Goal: Task Accomplishment & Management: Use online tool/utility

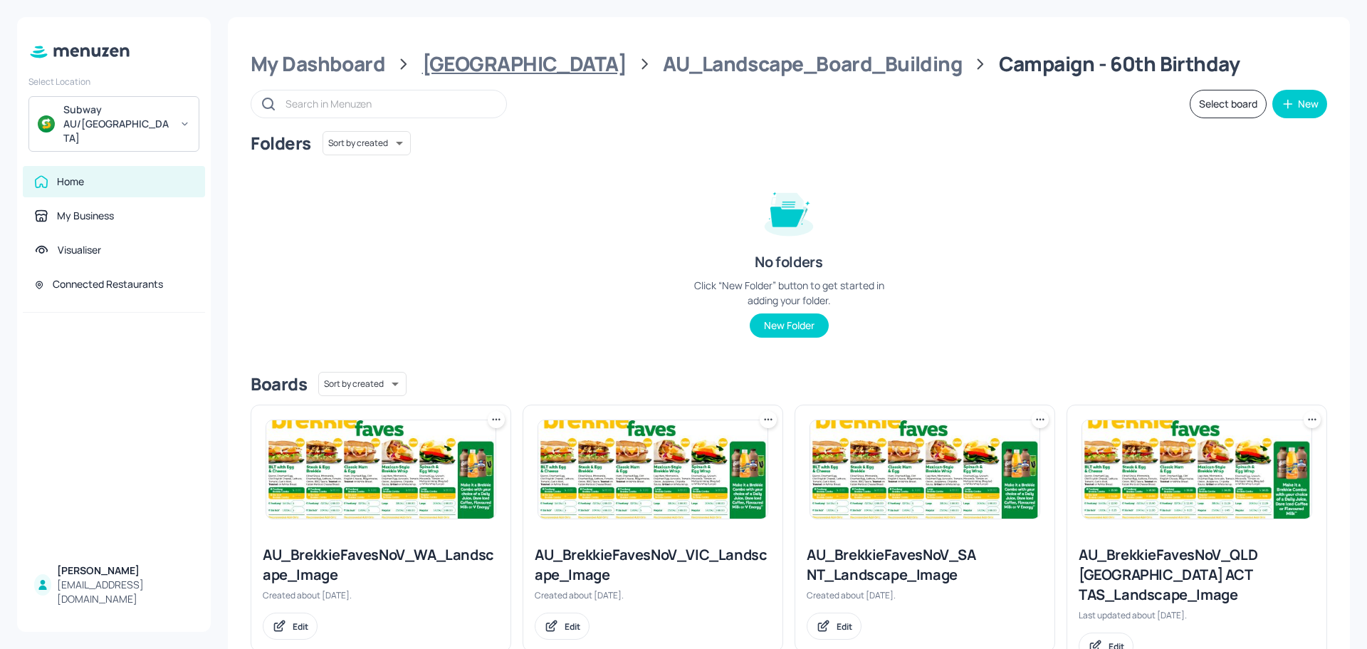
click at [477, 66] on div "[GEOGRAPHIC_DATA]" at bounding box center [524, 64] width 204 height 26
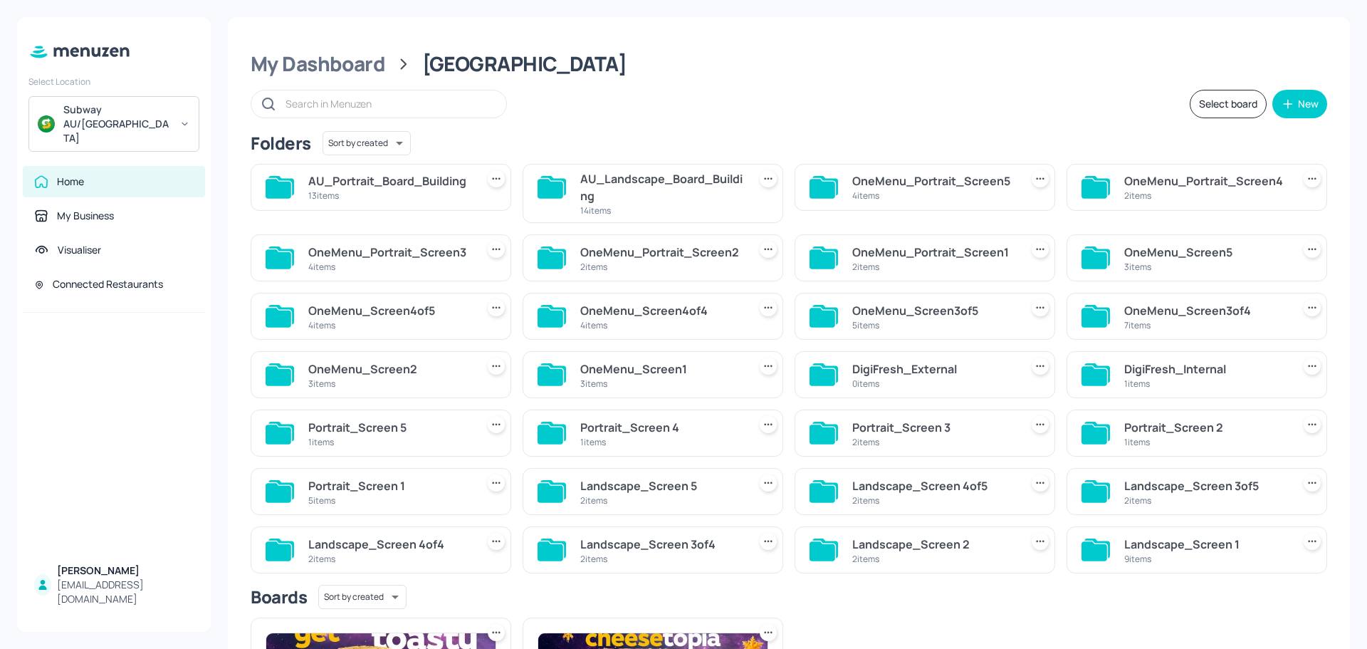
click at [360, 184] on div "AU_Portrait_Board_Building" at bounding box center [389, 180] width 162 height 17
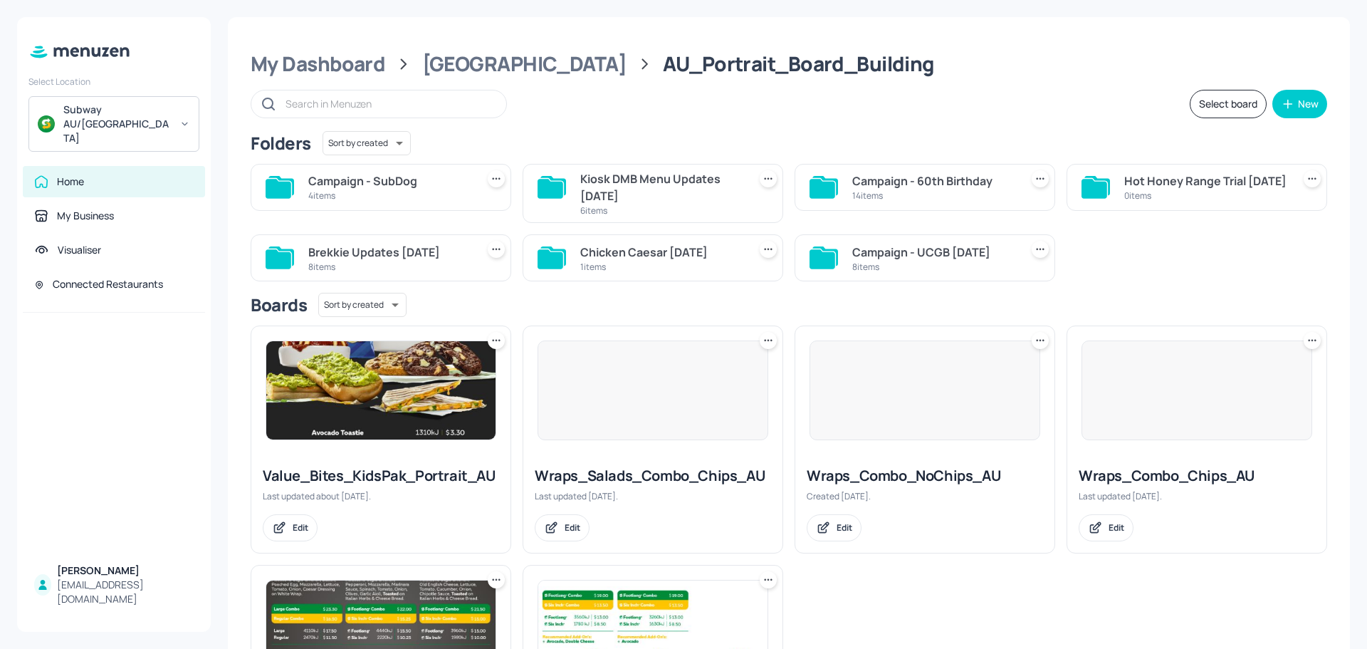
click at [437, 190] on div "4 items" at bounding box center [389, 195] width 162 height 12
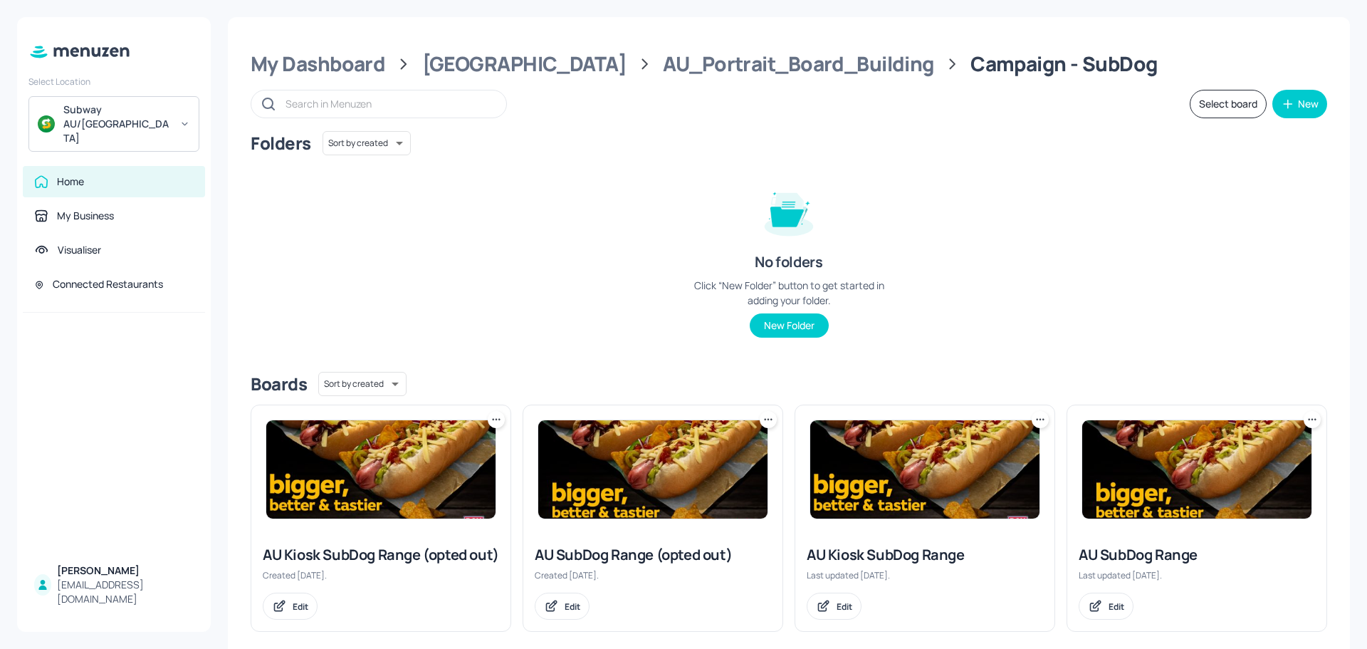
scroll to position [37, 0]
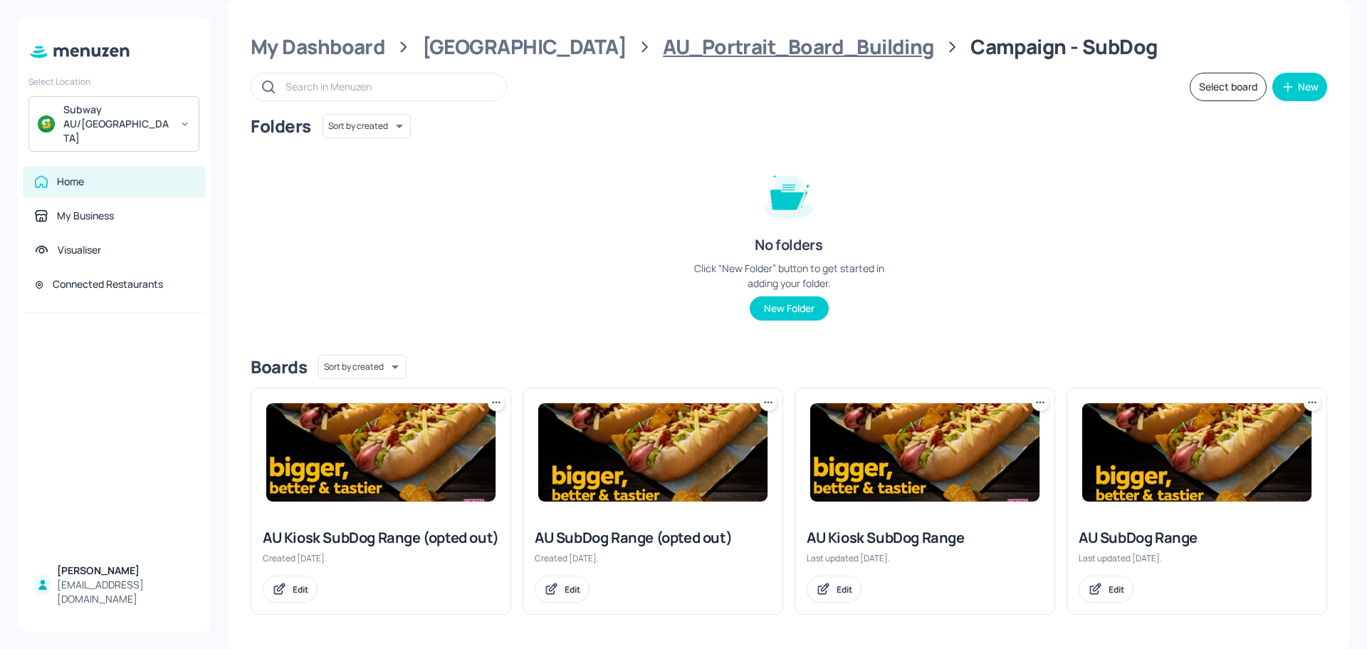
click at [663, 34] on div "AU_Portrait_Board_Building" at bounding box center [798, 47] width 271 height 26
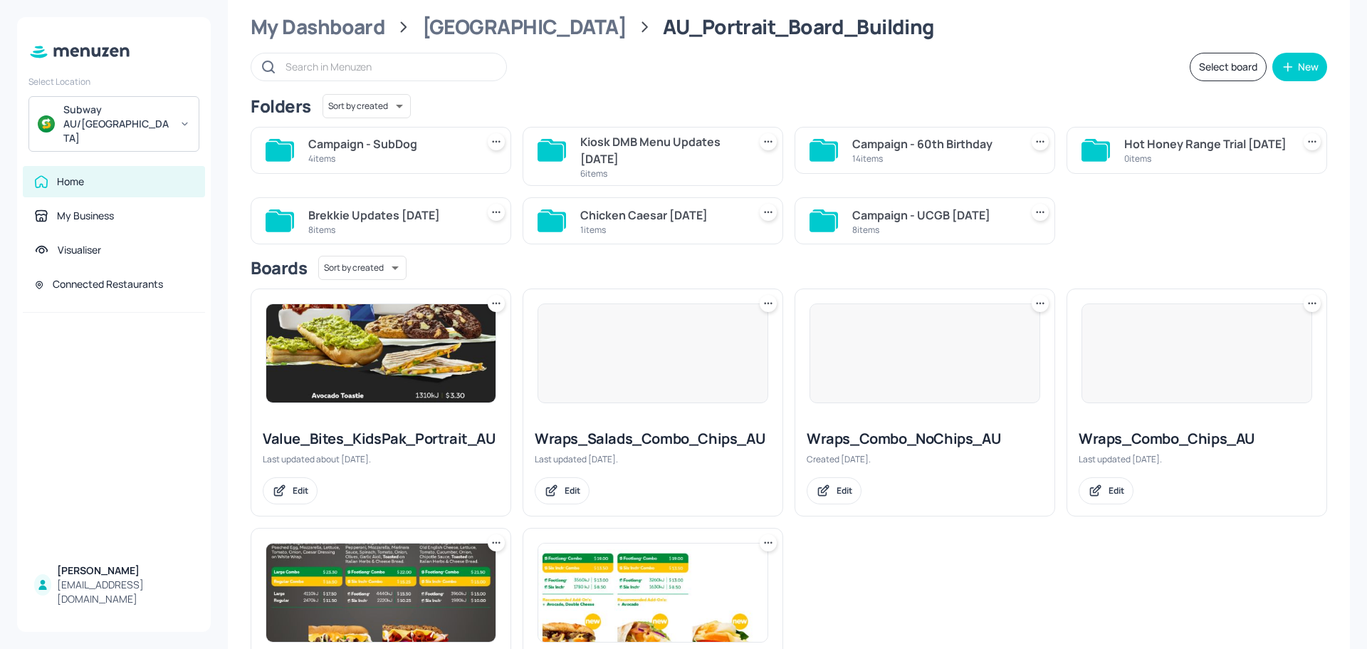
click at [655, 145] on div "Kiosk DMB Menu Updates [DATE]" at bounding box center [661, 150] width 162 height 34
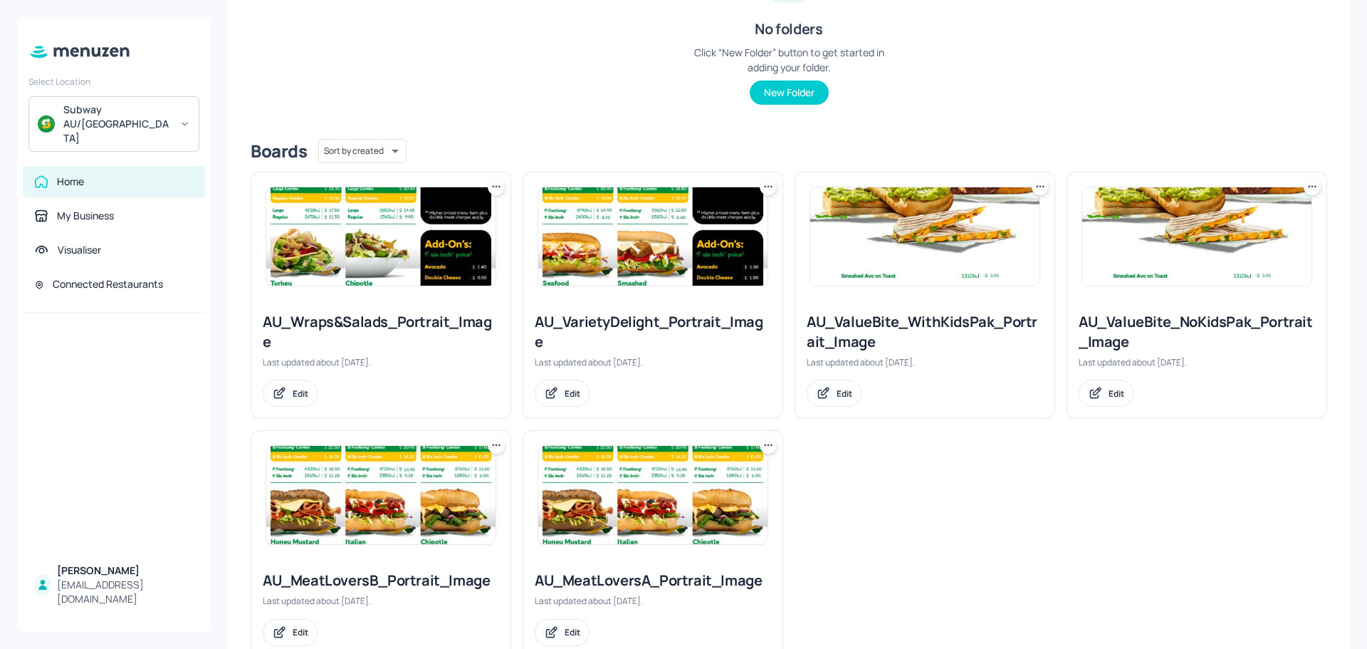
scroll to position [276, 0]
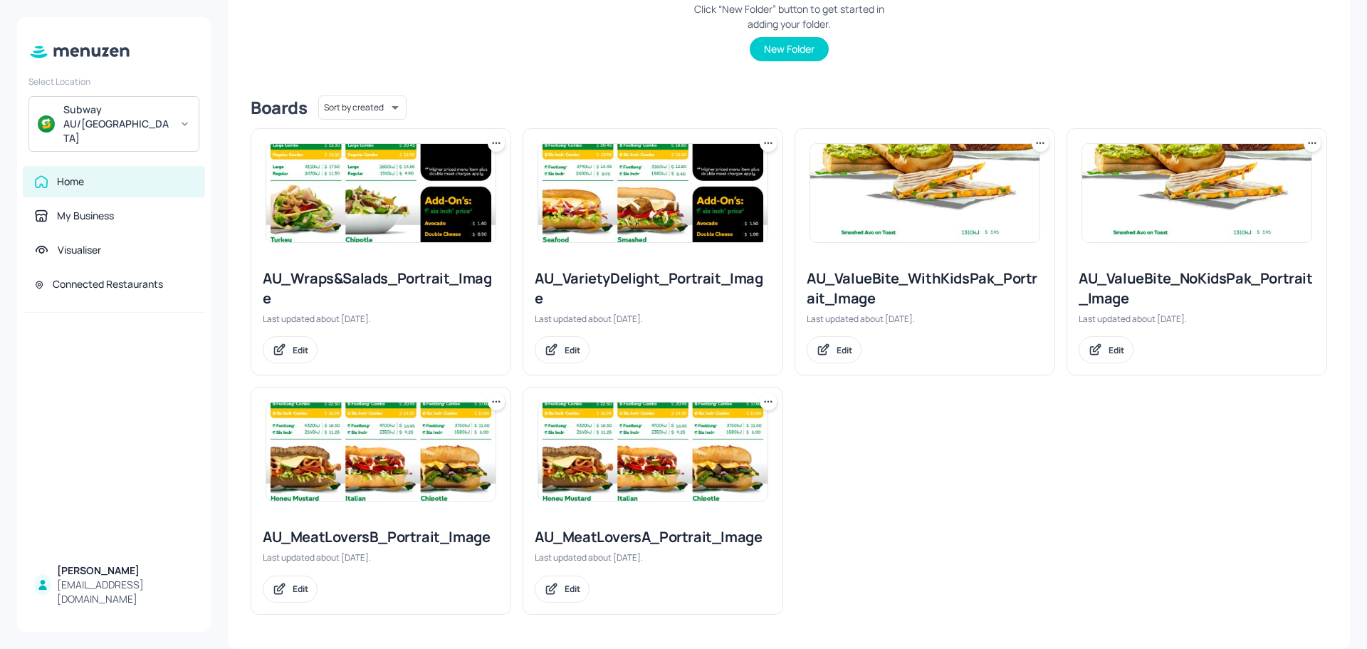
click at [370, 239] on img at bounding box center [380, 193] width 229 height 98
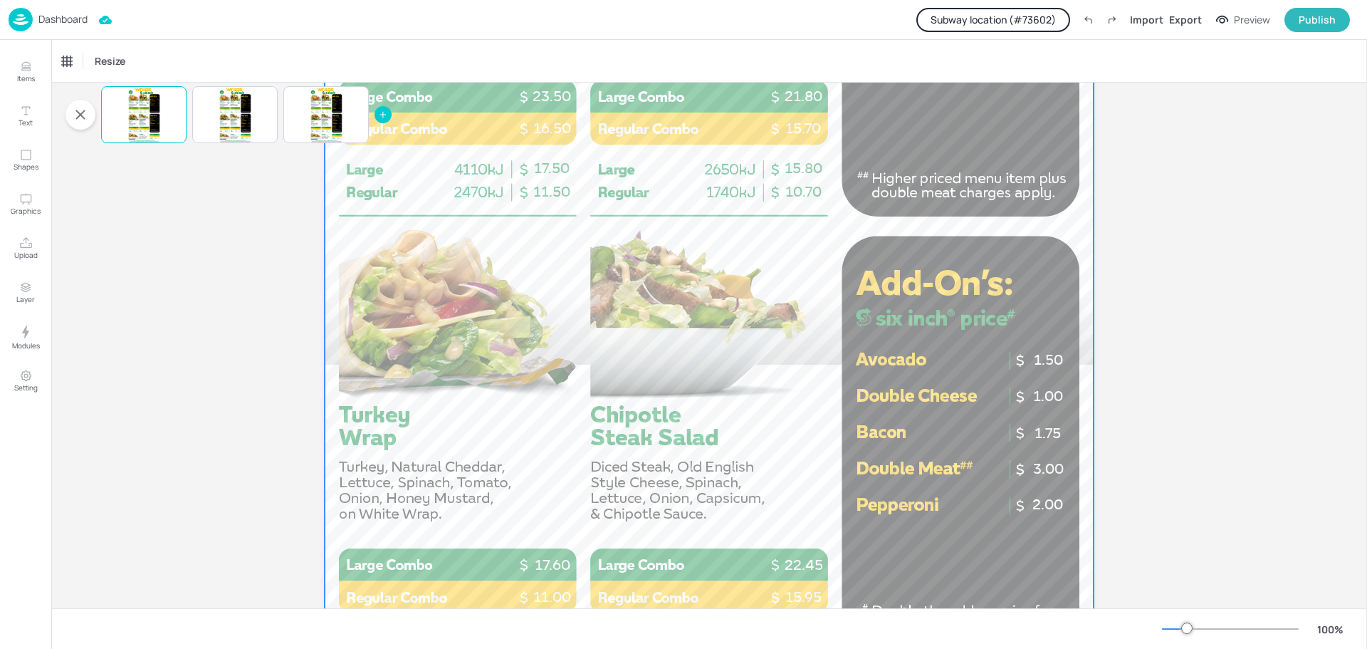
scroll to position [570, 0]
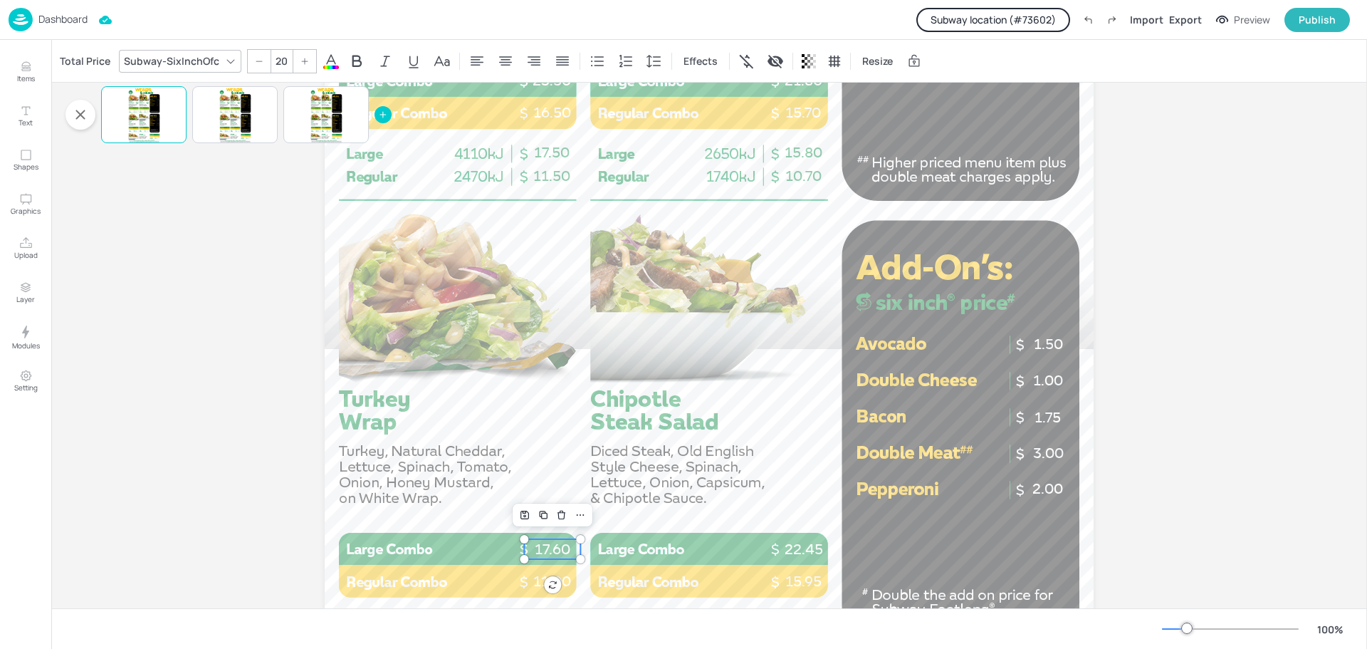
click at [544, 543] on p "17.60" at bounding box center [552, 549] width 56 height 20
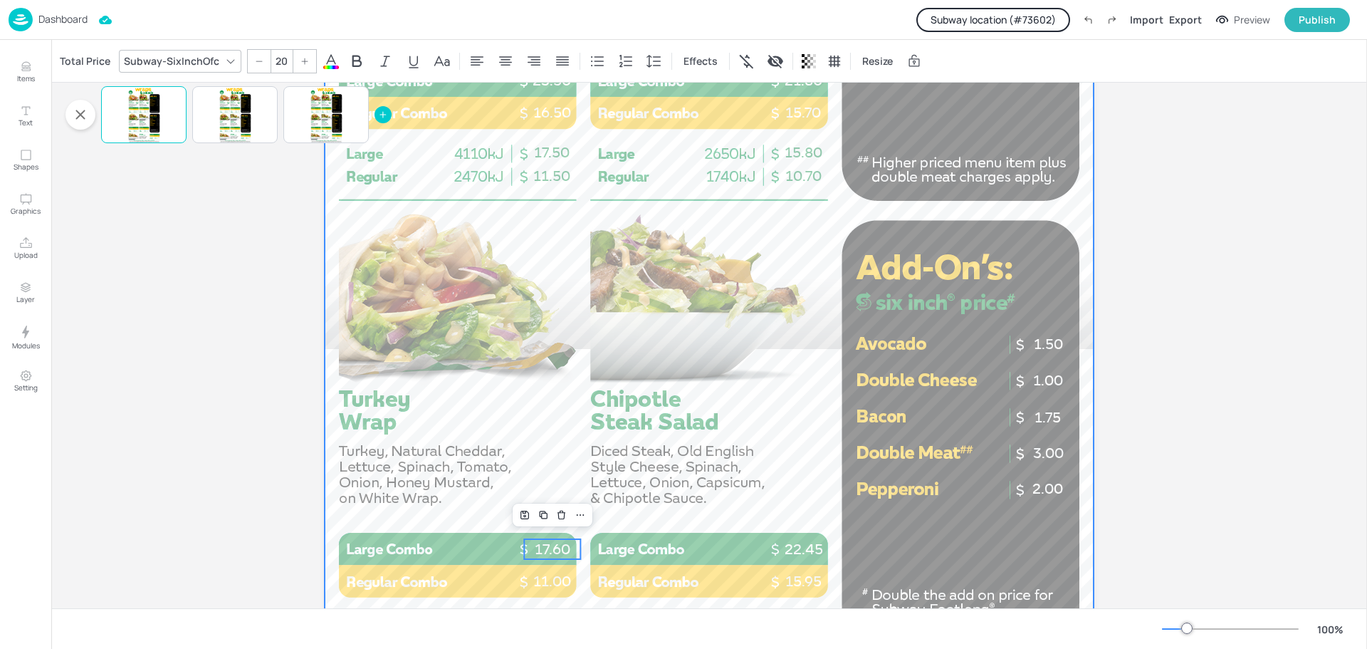
click at [404, 473] on div at bounding box center [709, 241] width 769 height 1367
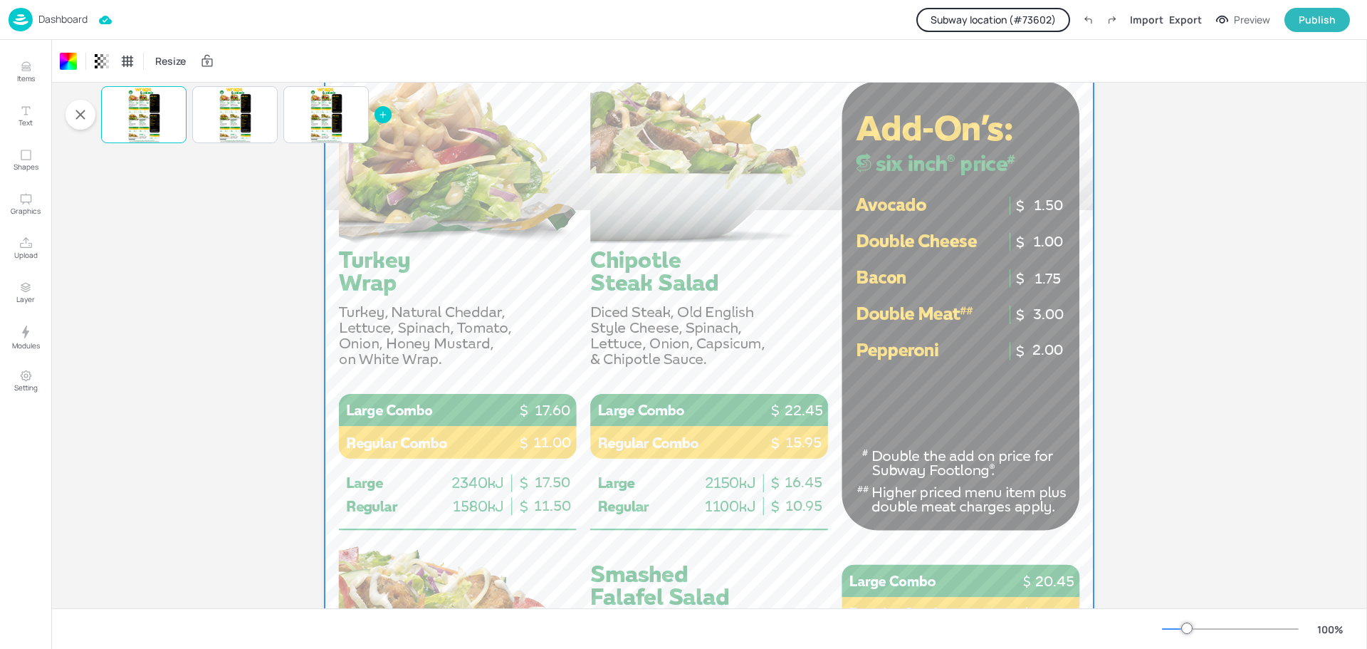
scroll to position [712, 0]
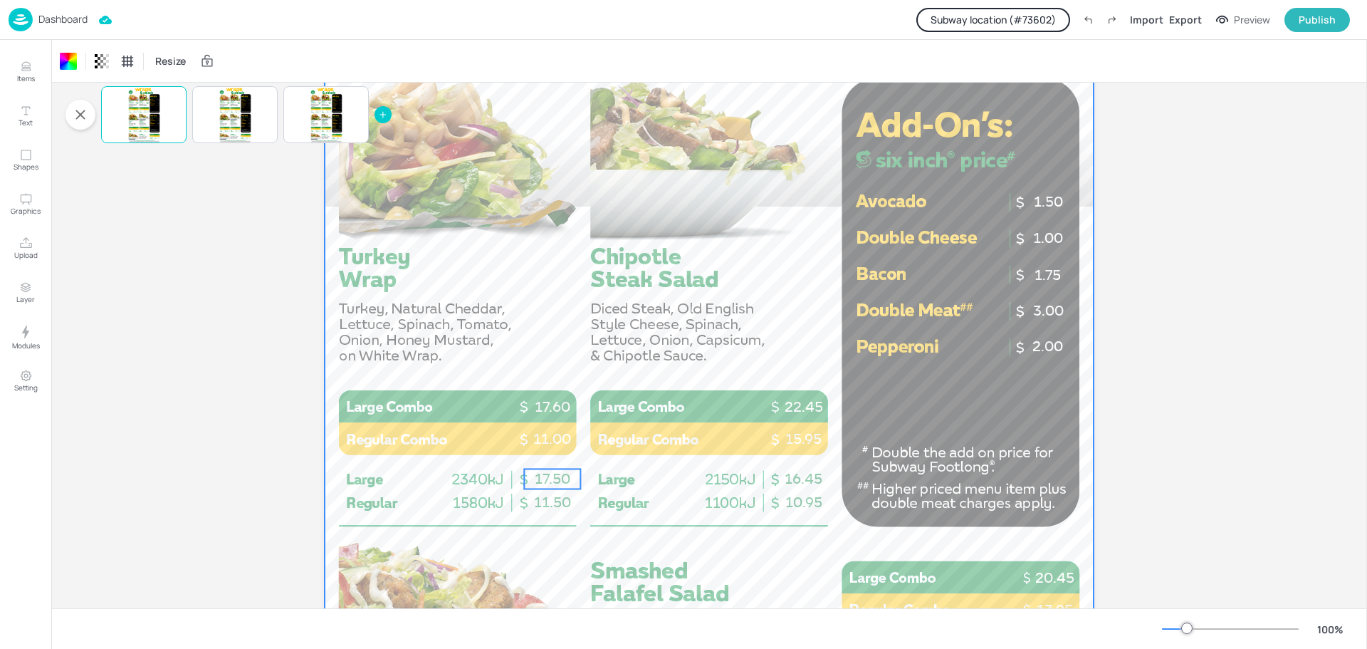
click at [555, 472] on span "17.50" at bounding box center [553, 478] width 36 height 17
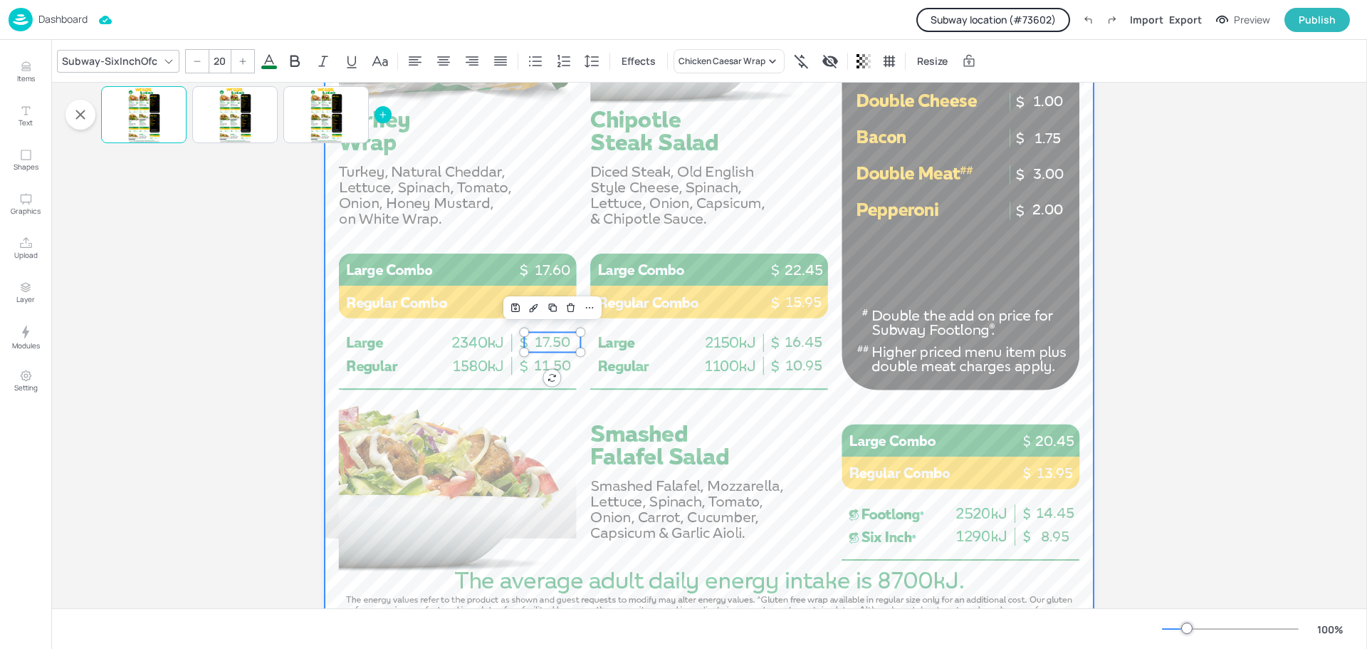
scroll to position [855, 0]
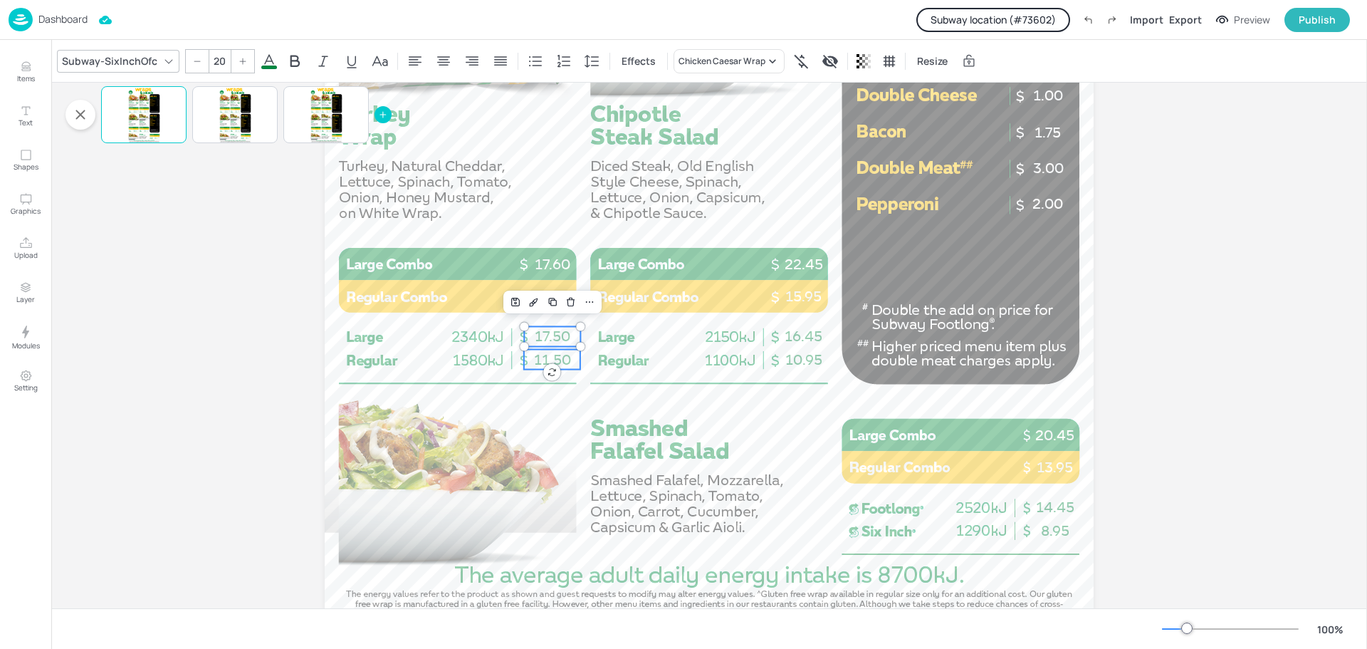
click at [534, 364] on span "11.50" at bounding box center [552, 359] width 37 height 17
click at [785, 336] on span "16.45" at bounding box center [804, 336] width 38 height 17
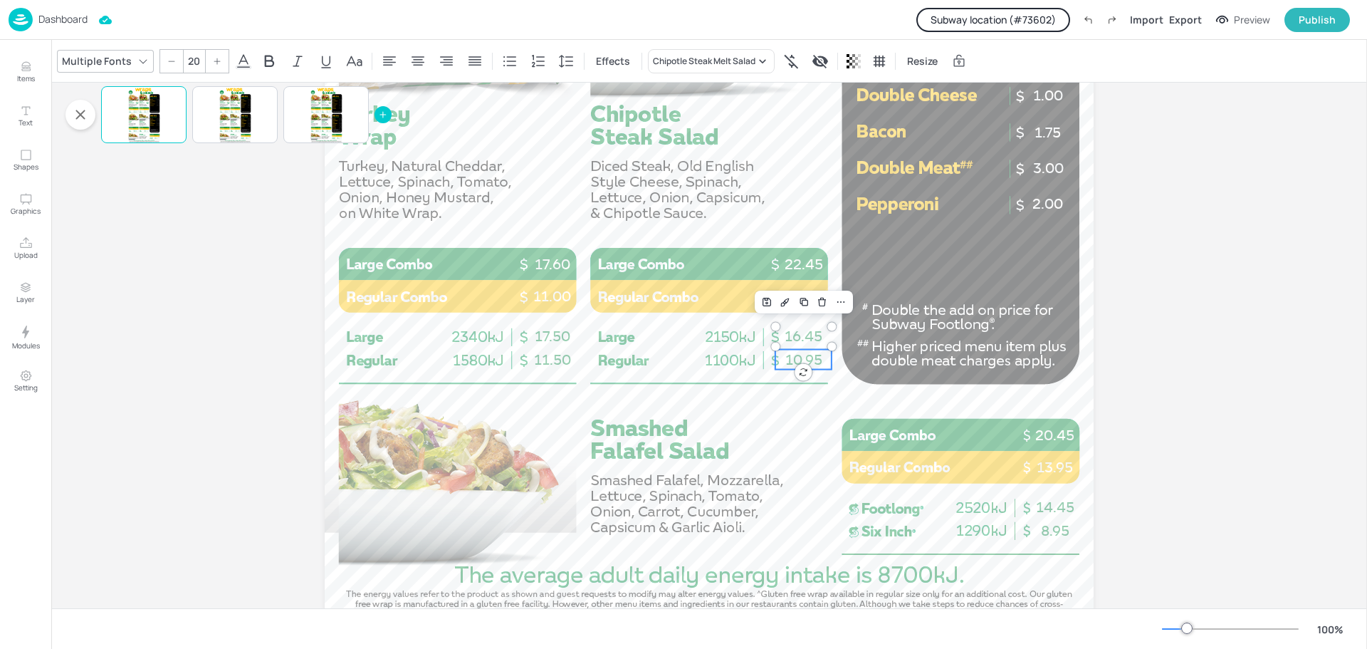
click at [782, 362] on p "10.95" at bounding box center [804, 360] width 56 height 20
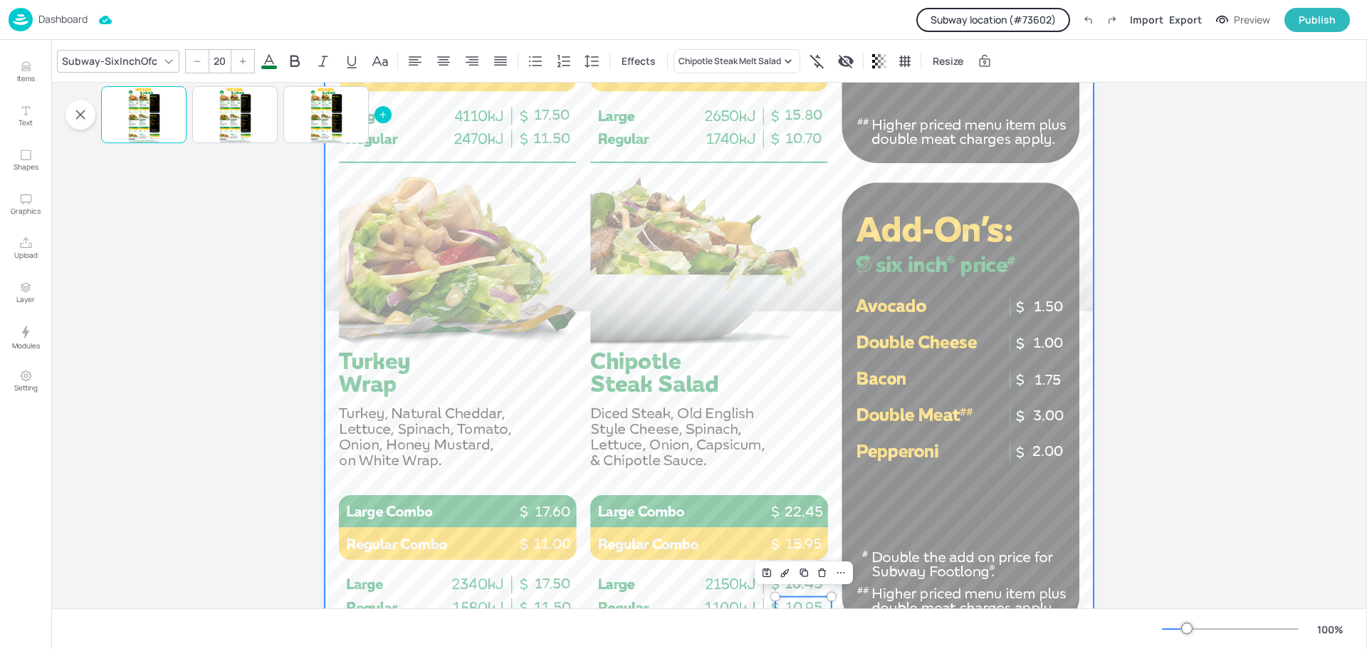
scroll to position [499, 0]
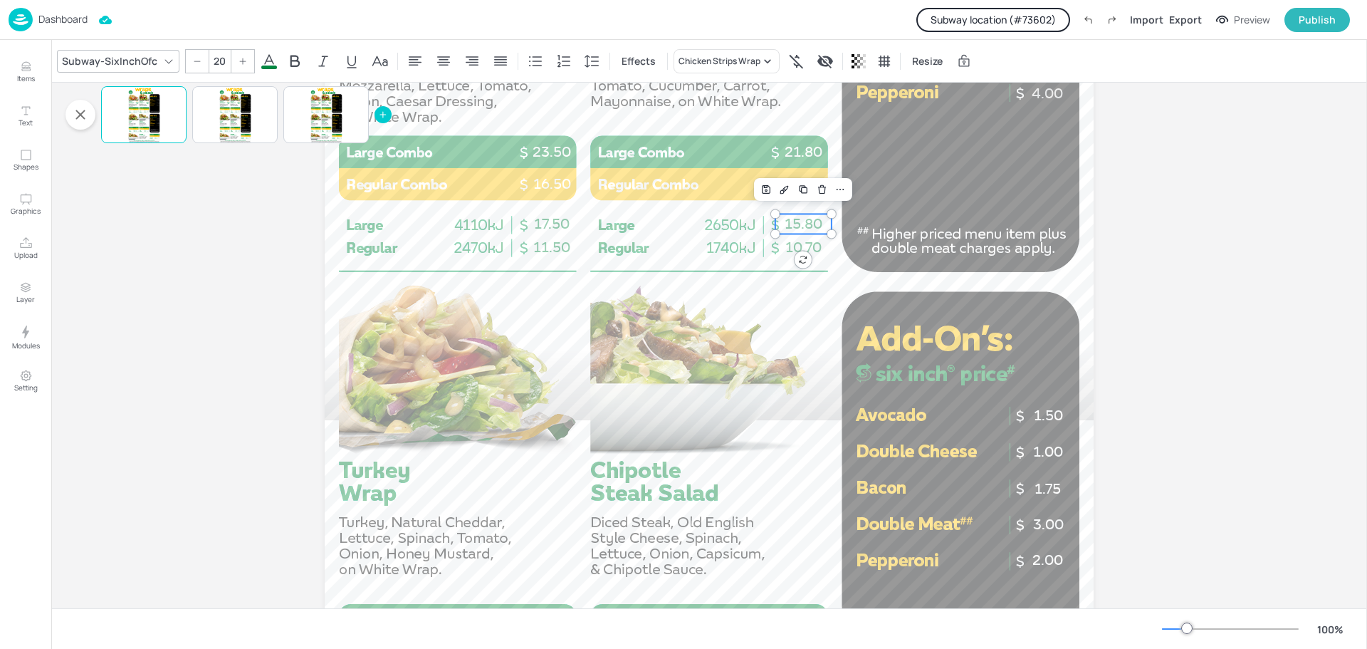
click at [794, 226] on span "15.80" at bounding box center [804, 223] width 38 height 17
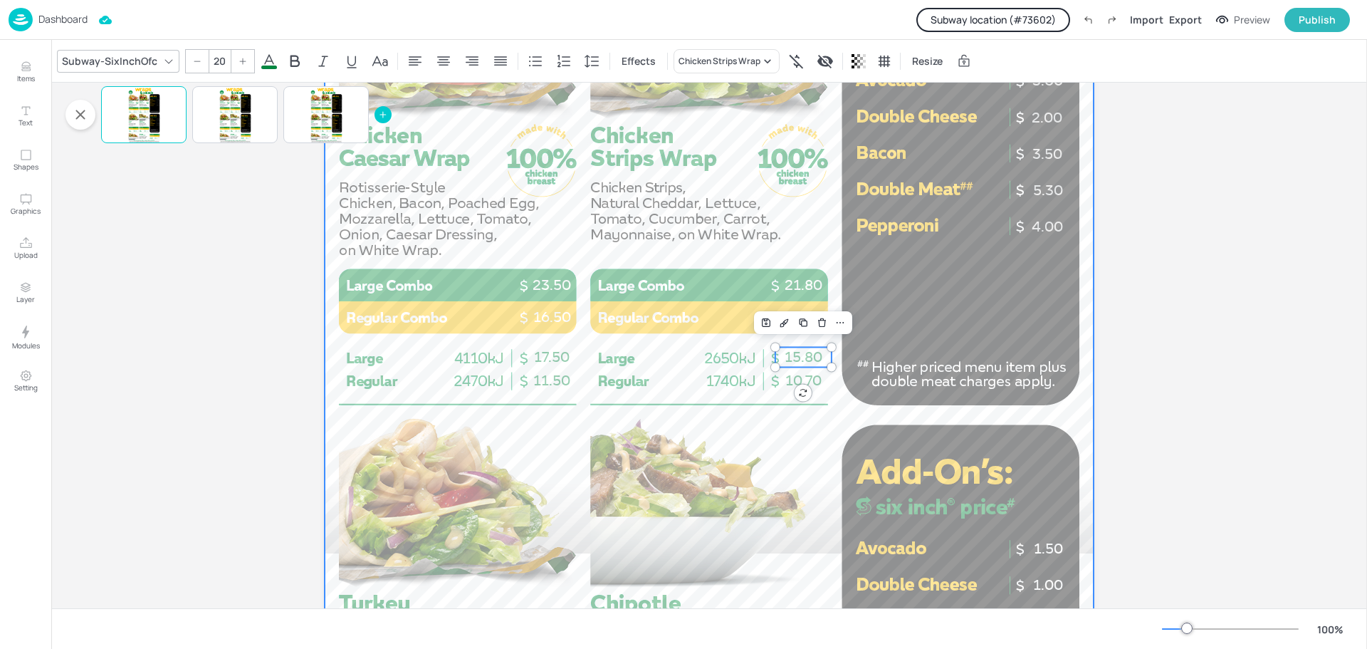
scroll to position [356, 0]
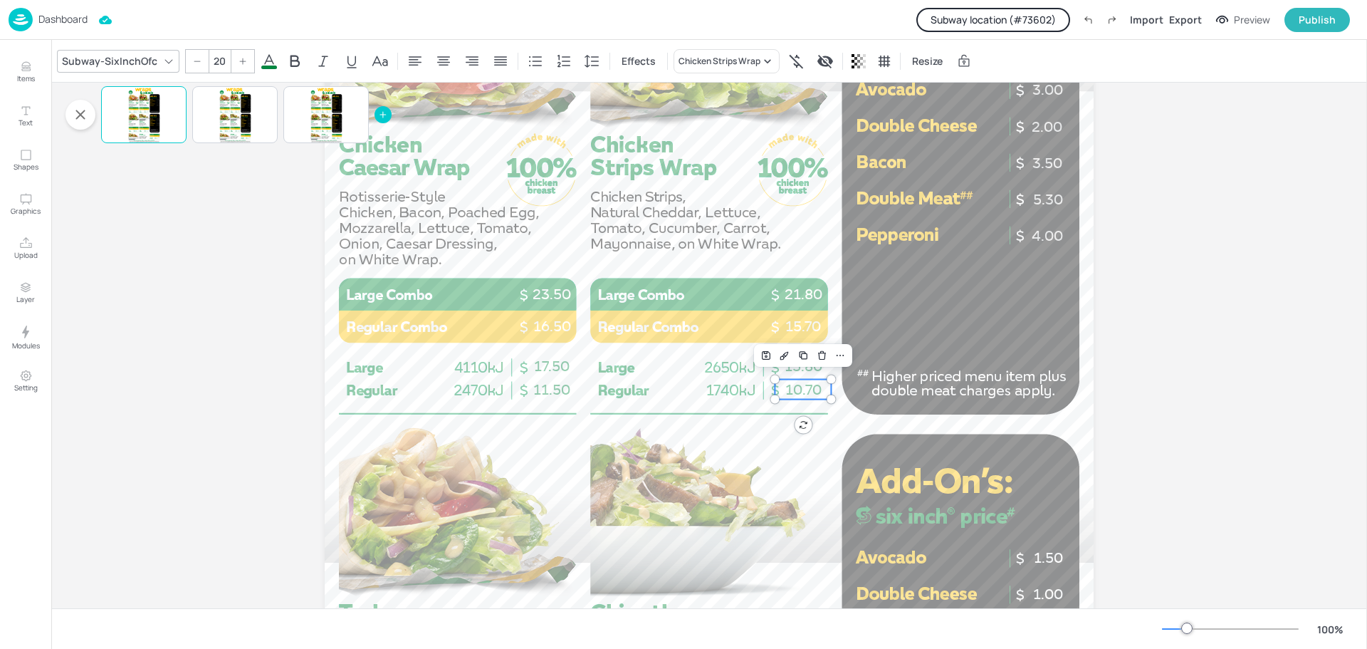
click at [782, 386] on p "10.70" at bounding box center [803, 390] width 56 height 20
click at [538, 364] on span "17.50" at bounding box center [552, 366] width 36 height 17
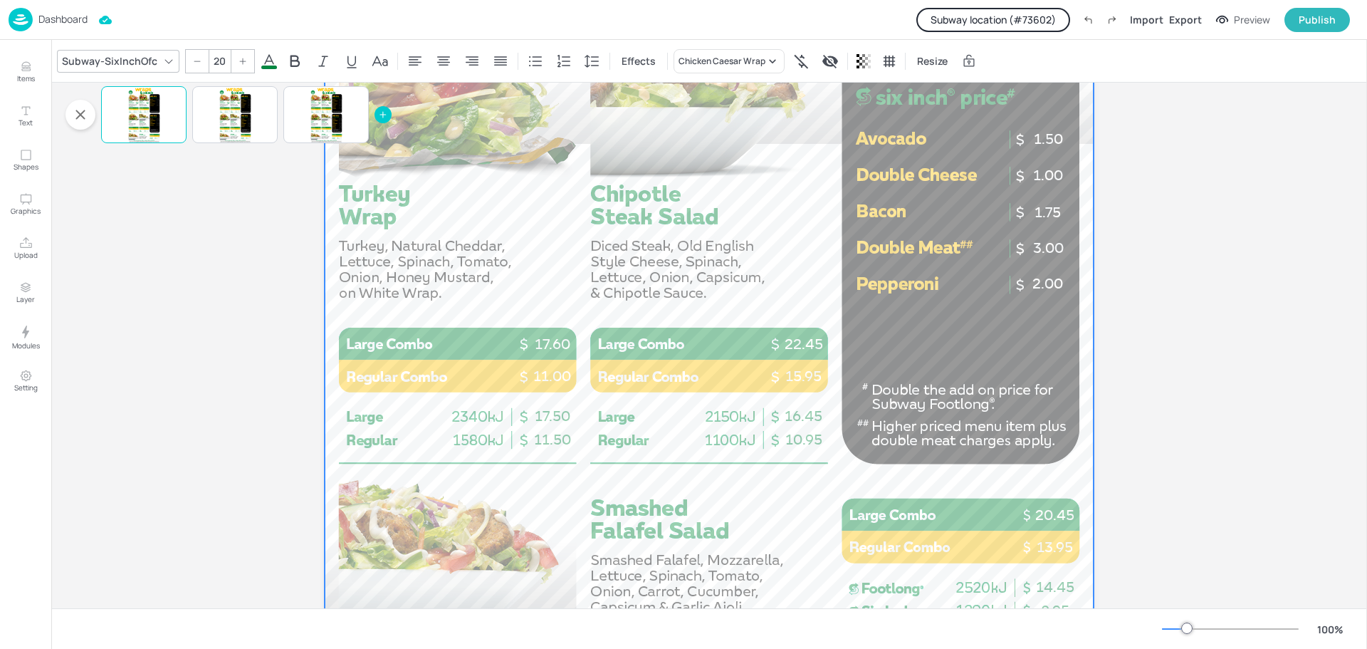
scroll to position [783, 0]
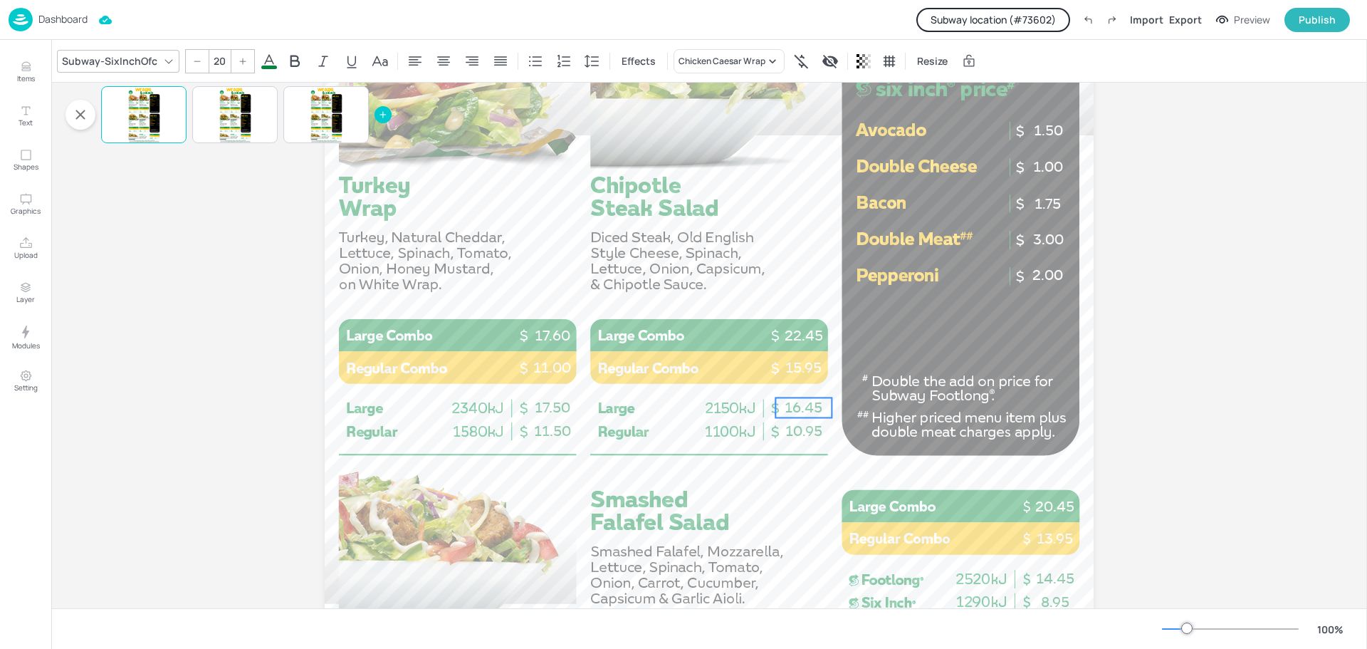
click at [791, 402] on span "16.45" at bounding box center [804, 407] width 38 height 17
click at [786, 426] on span "10.95" at bounding box center [804, 430] width 37 height 17
click at [805, 332] on p "22.45" at bounding box center [804, 335] width 56 height 20
type input "20"
click at [798, 411] on span "16.45" at bounding box center [804, 407] width 38 height 17
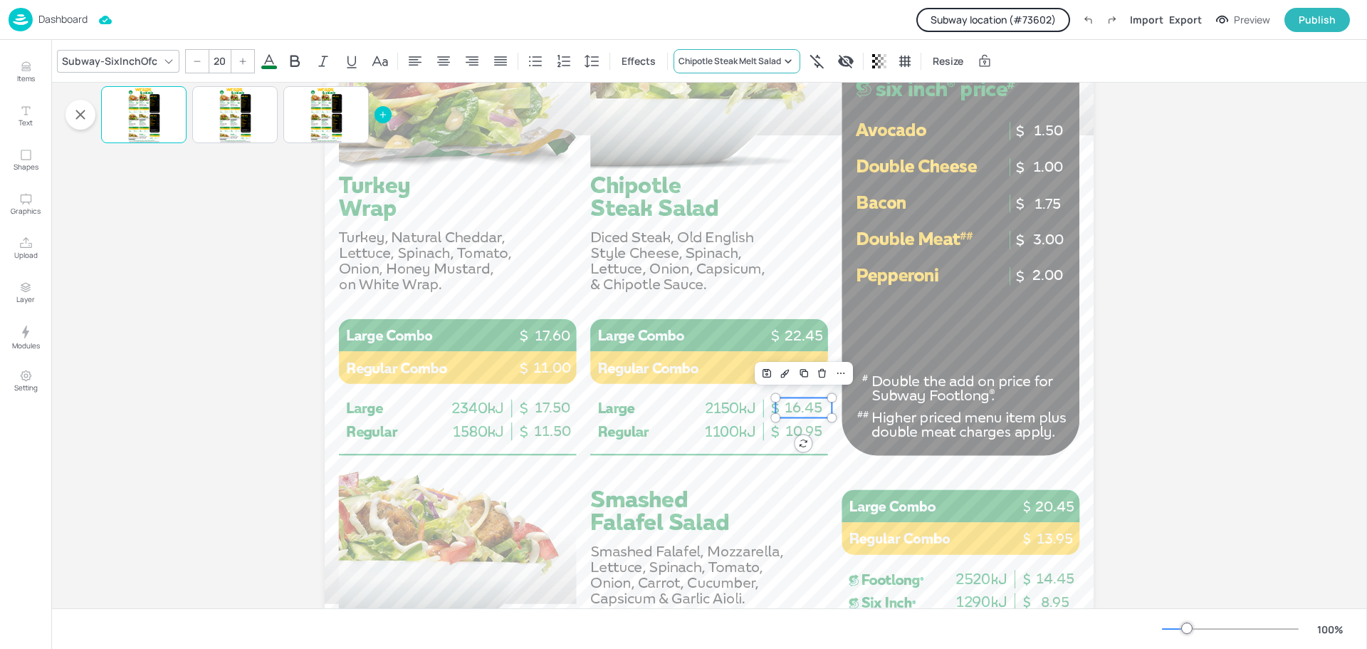
click at [763, 61] on div "Chipotle Steak Melt Salad" at bounding box center [730, 61] width 103 height 13
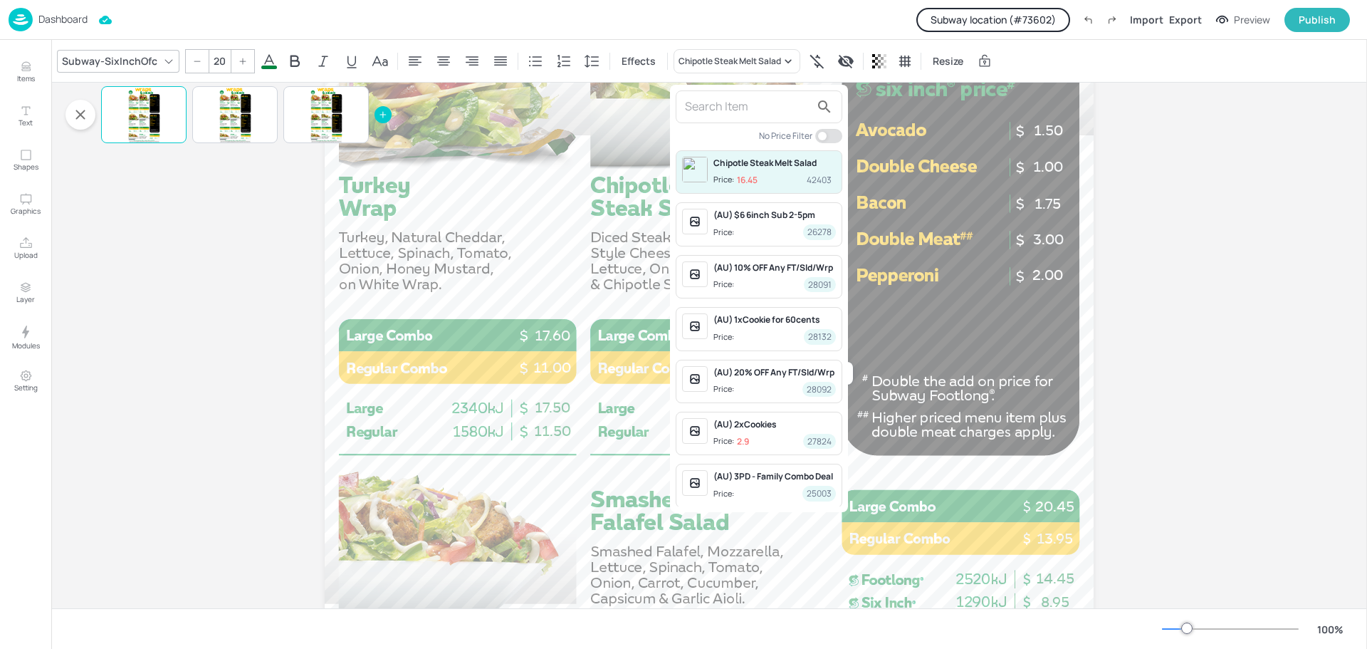
click at [618, 174] on div at bounding box center [683, 324] width 1367 height 649
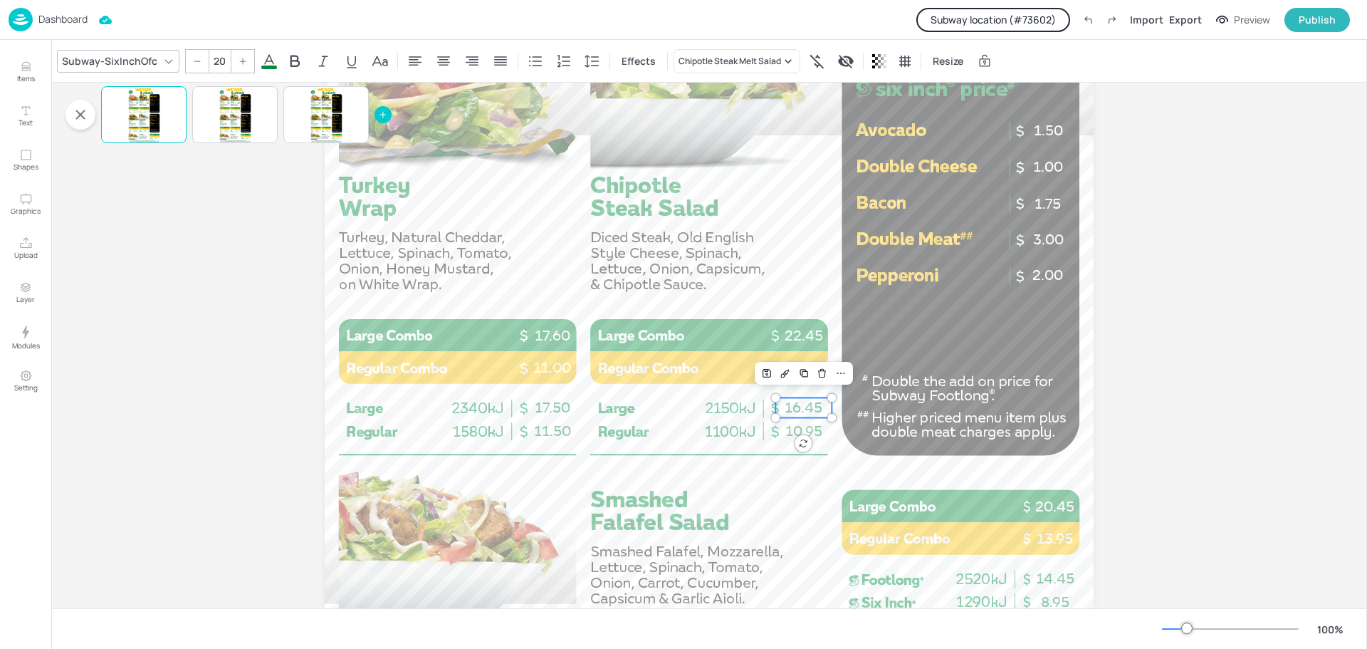
click at [72, 26] on div "Dashboard" at bounding box center [48, 20] width 79 height 24
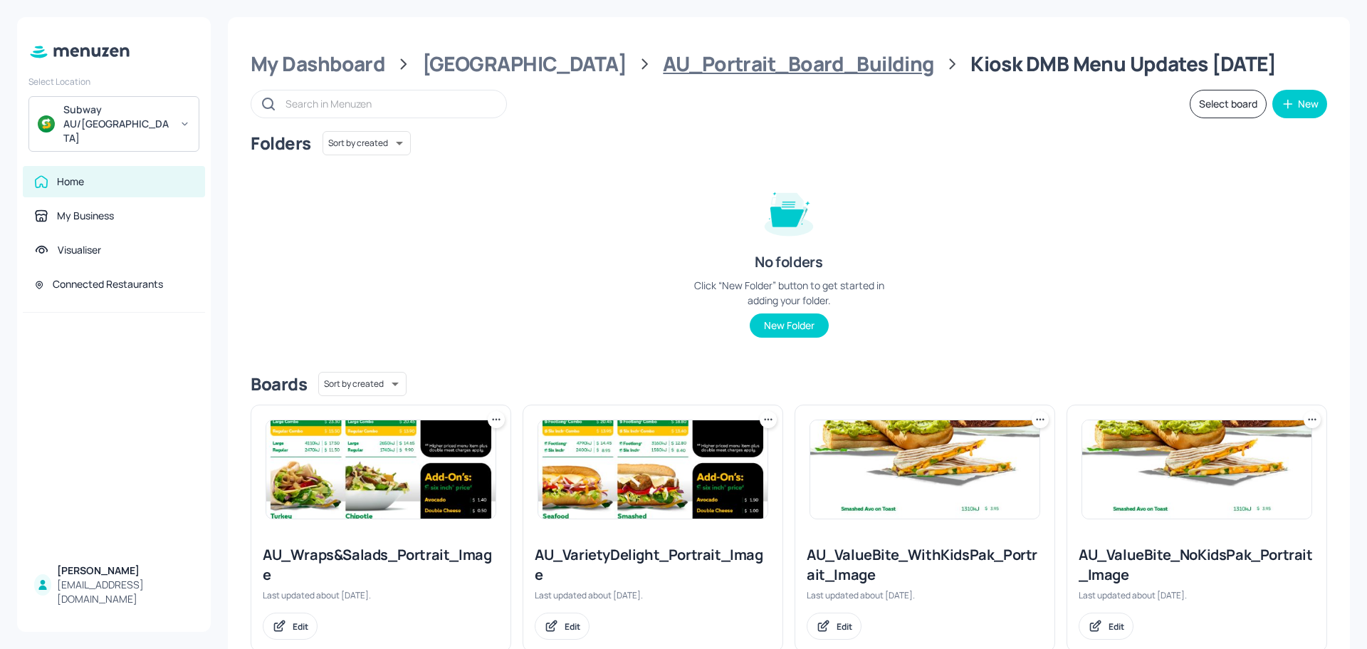
click at [663, 67] on div "AU_Portrait_Board_Building" at bounding box center [798, 64] width 271 height 26
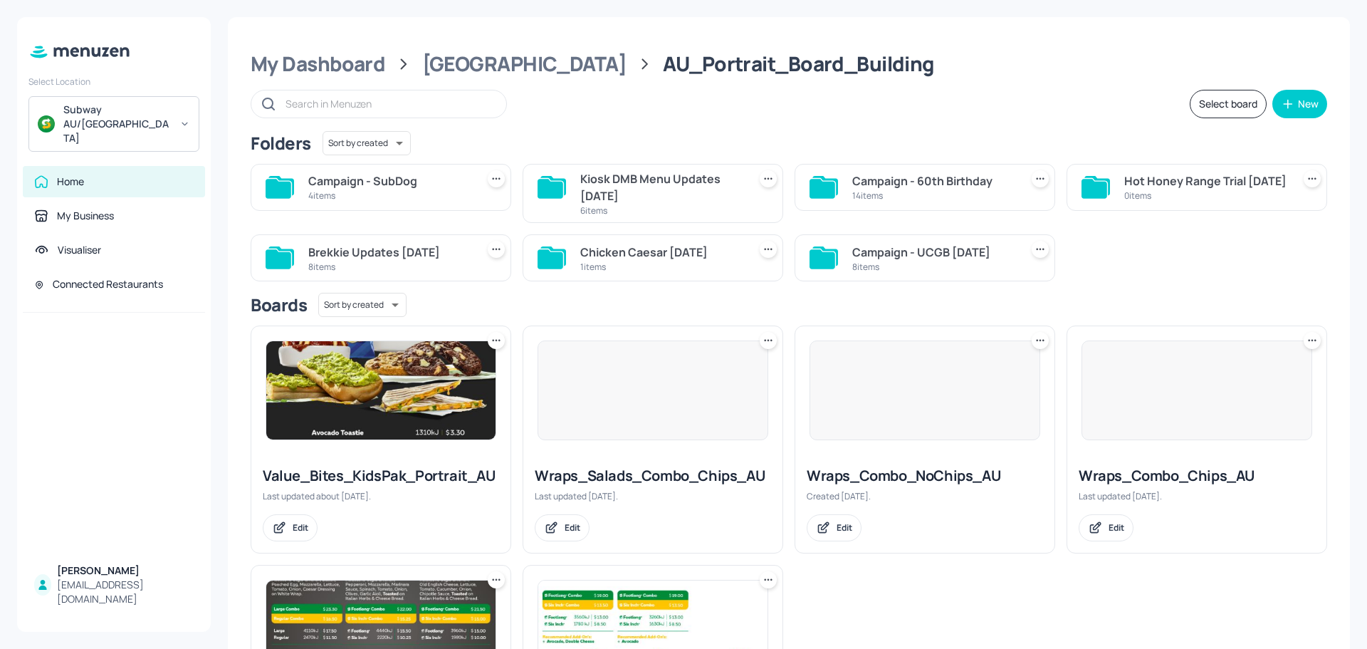
click at [912, 180] on div "Campaign - 60th Birthday" at bounding box center [933, 180] width 162 height 17
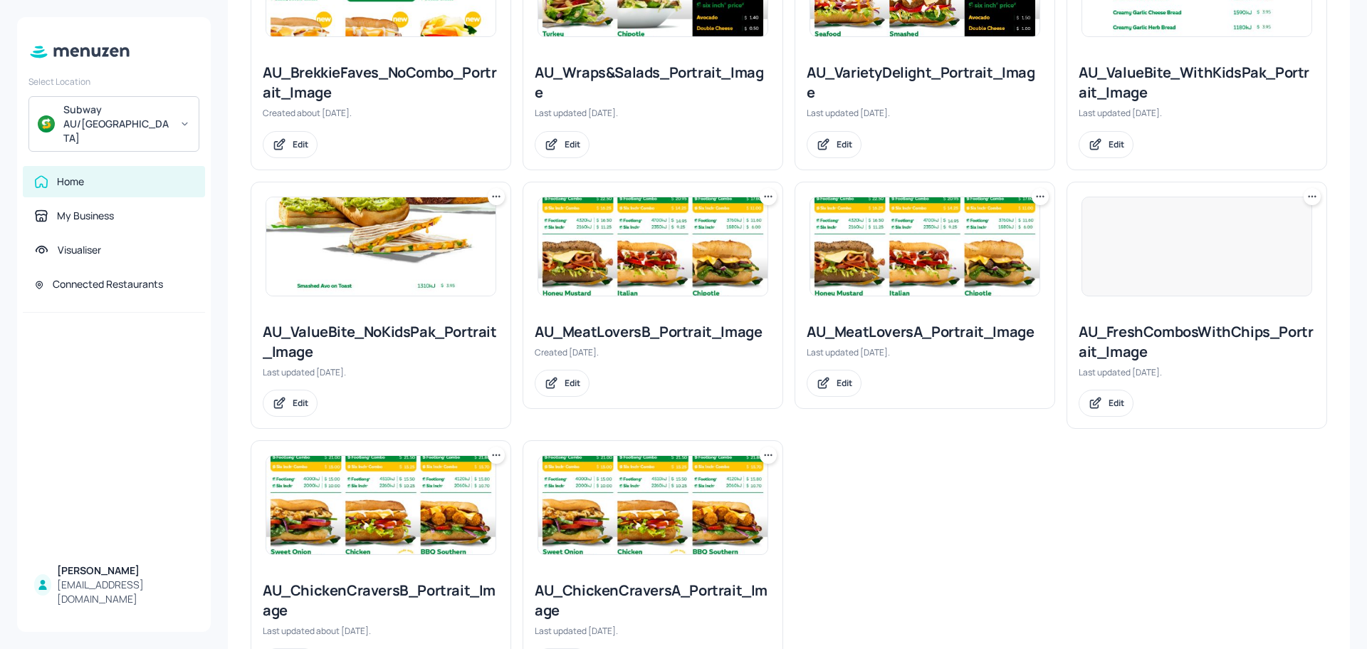
scroll to position [813, 0]
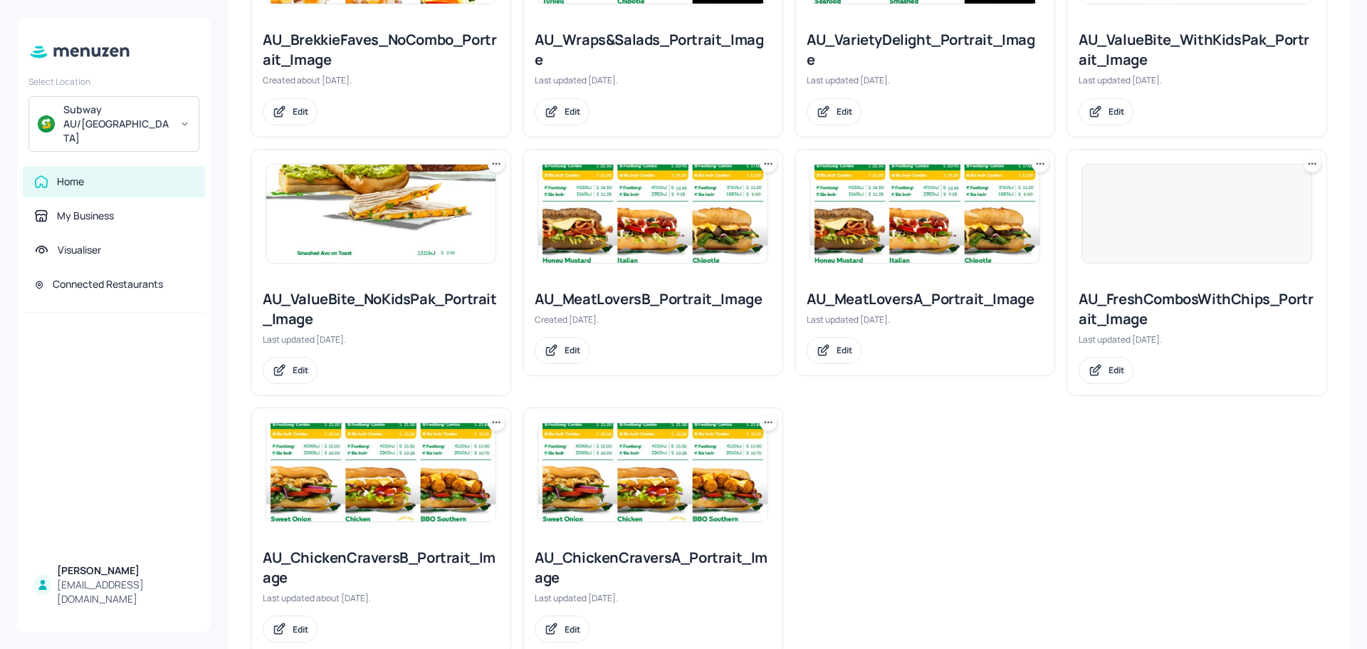
click at [603, 447] on img at bounding box center [652, 472] width 229 height 98
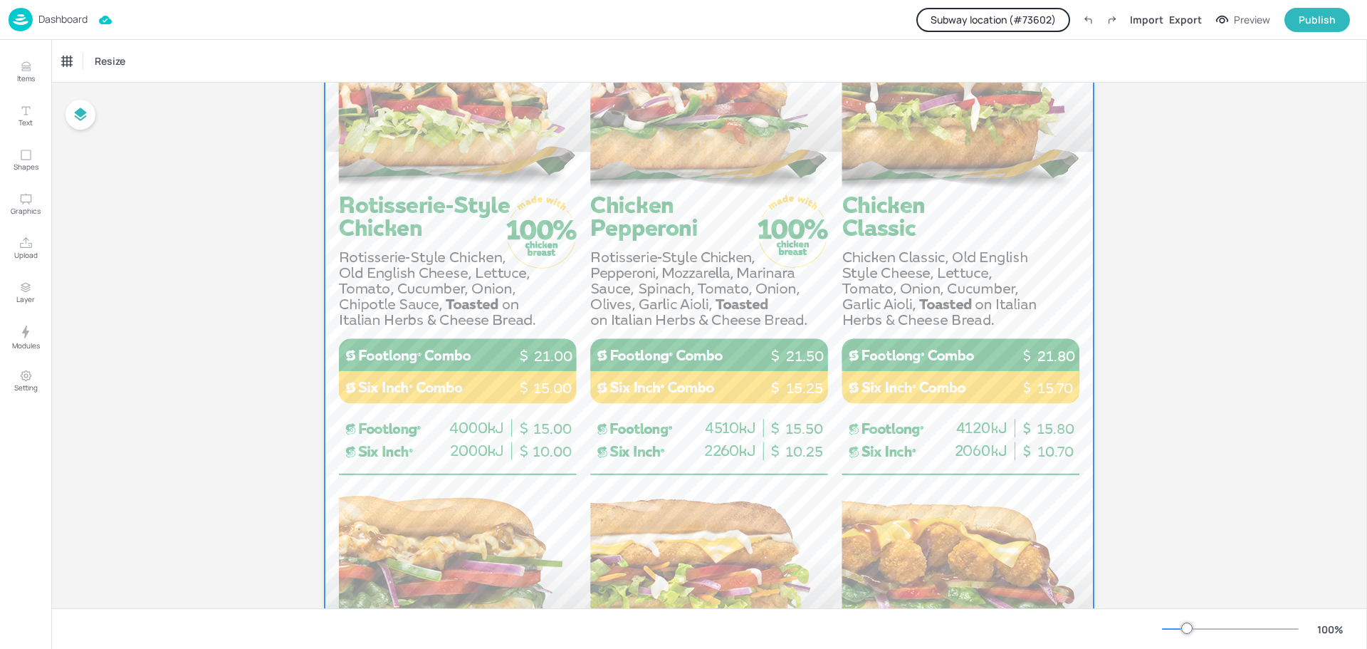
scroll to position [356, 0]
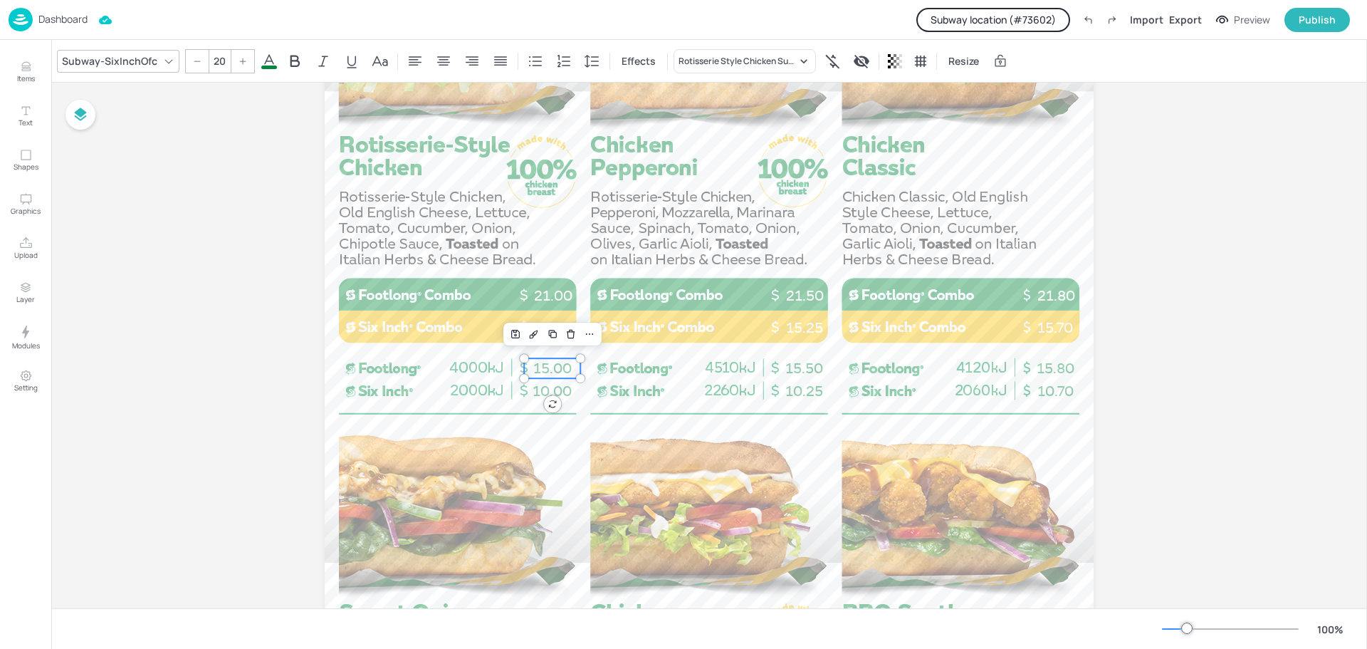
click at [548, 369] on span "15.00" at bounding box center [552, 368] width 38 height 17
click at [803, 370] on span "15.50" at bounding box center [805, 368] width 38 height 17
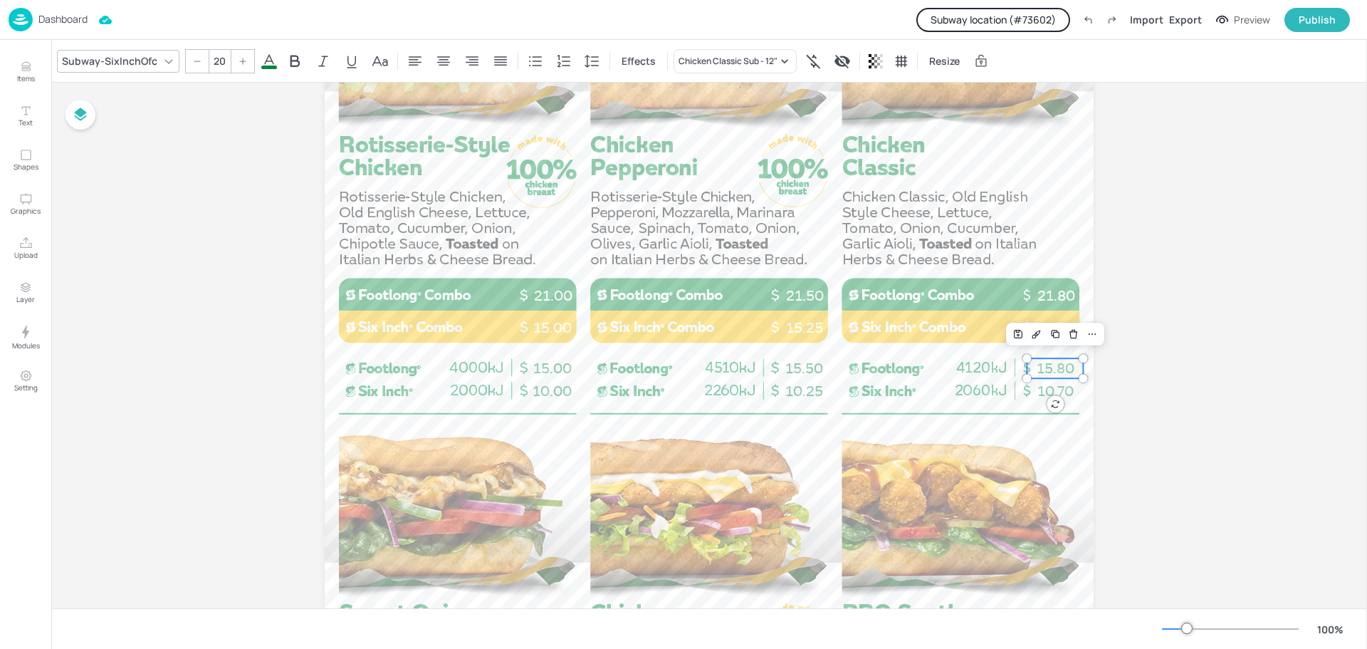
click at [1045, 367] on span "15.80" at bounding box center [1056, 368] width 38 height 17
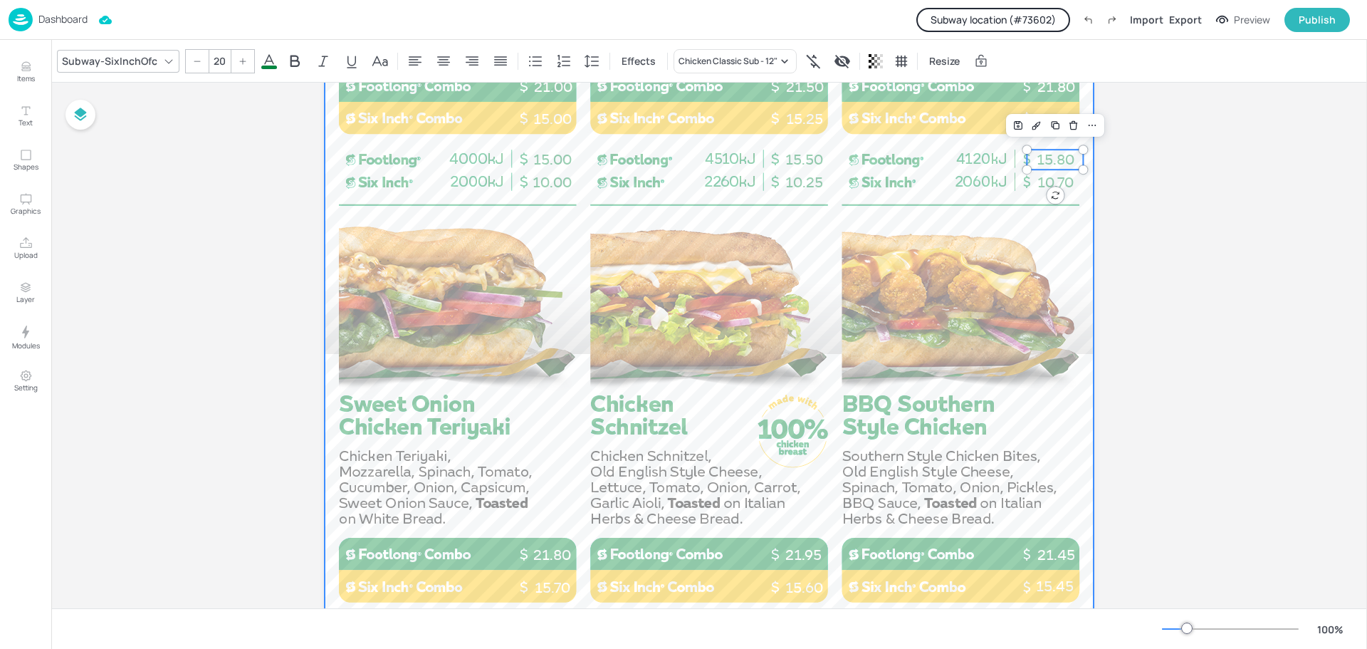
scroll to position [570, 0]
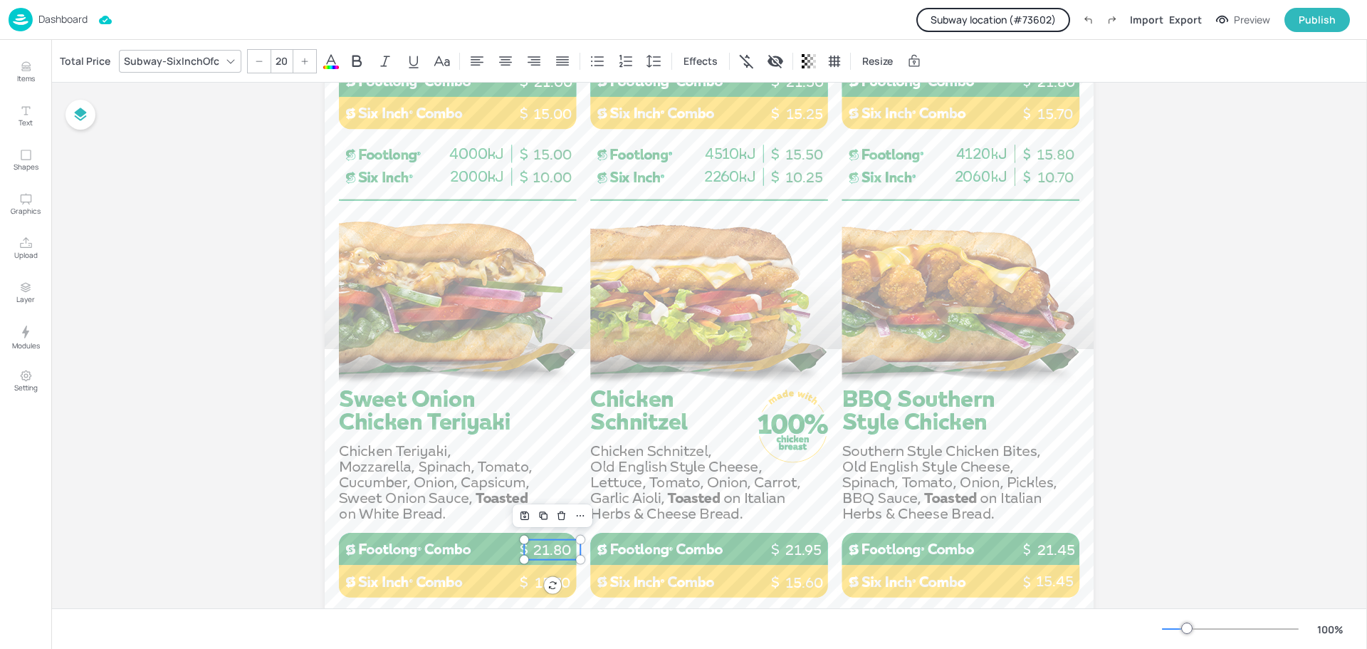
click at [558, 545] on p "21.80" at bounding box center [552, 550] width 56 height 20
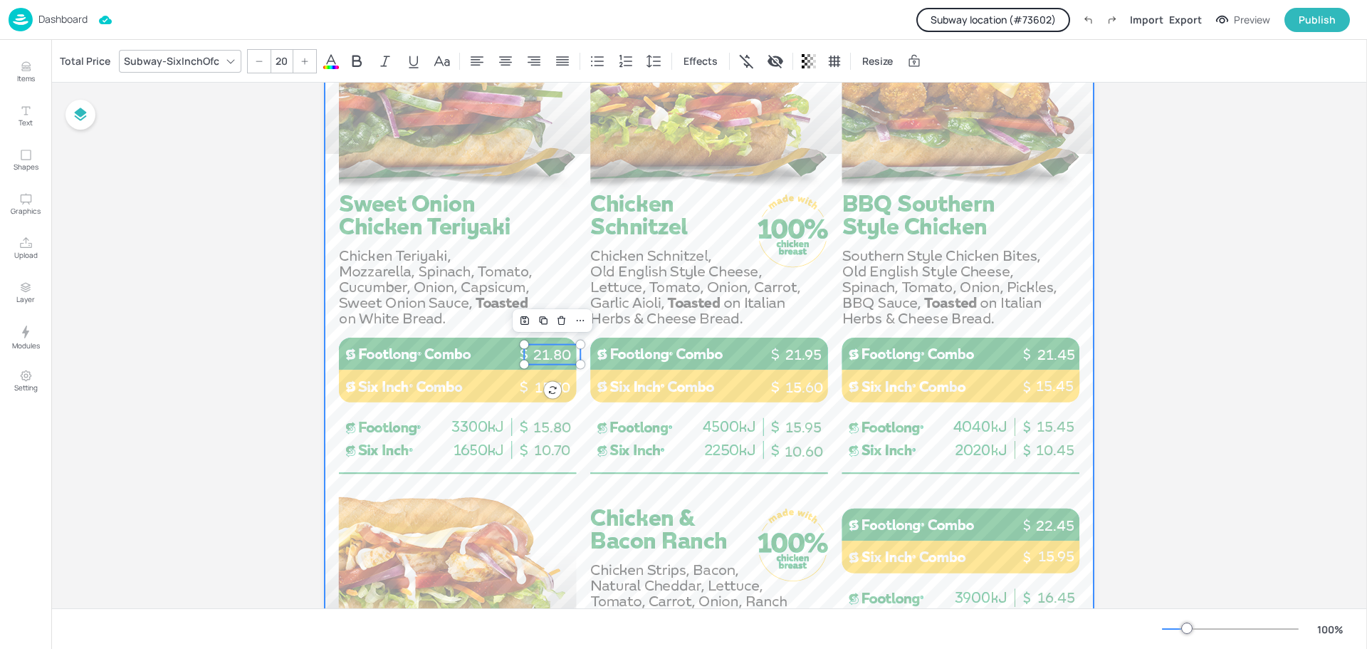
scroll to position [783, 0]
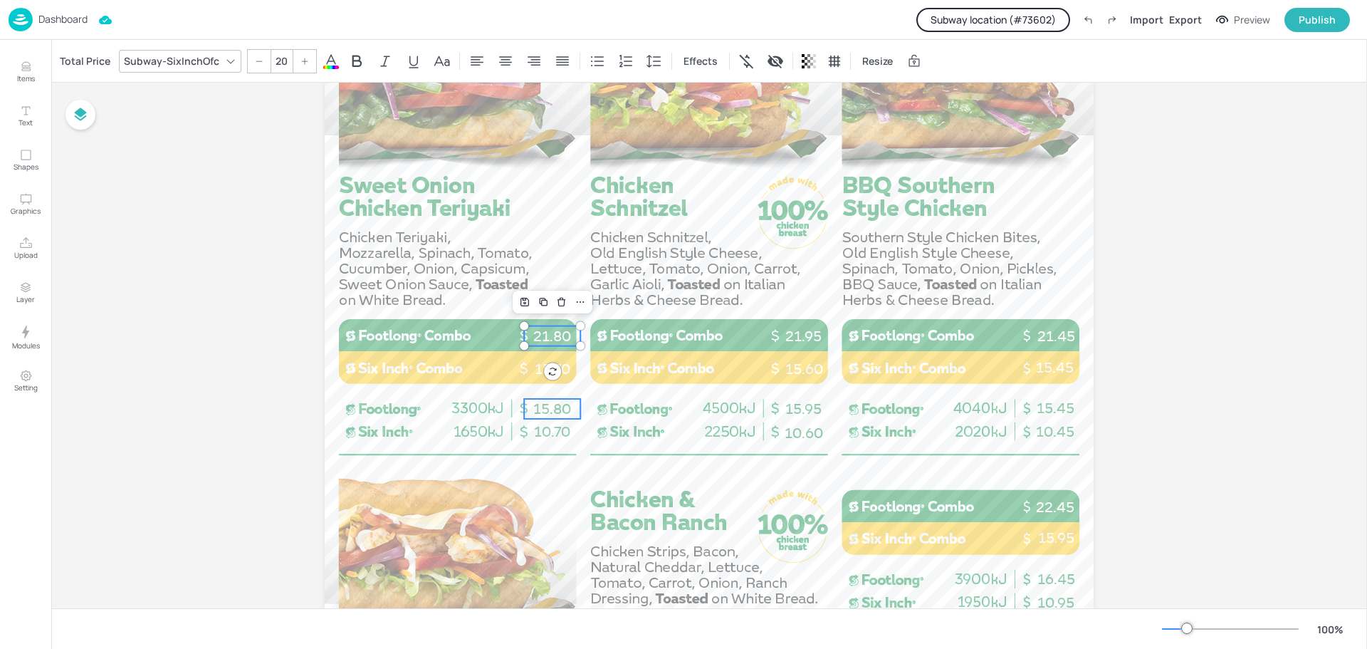
click at [550, 408] on span "15.80" at bounding box center [552, 408] width 38 height 17
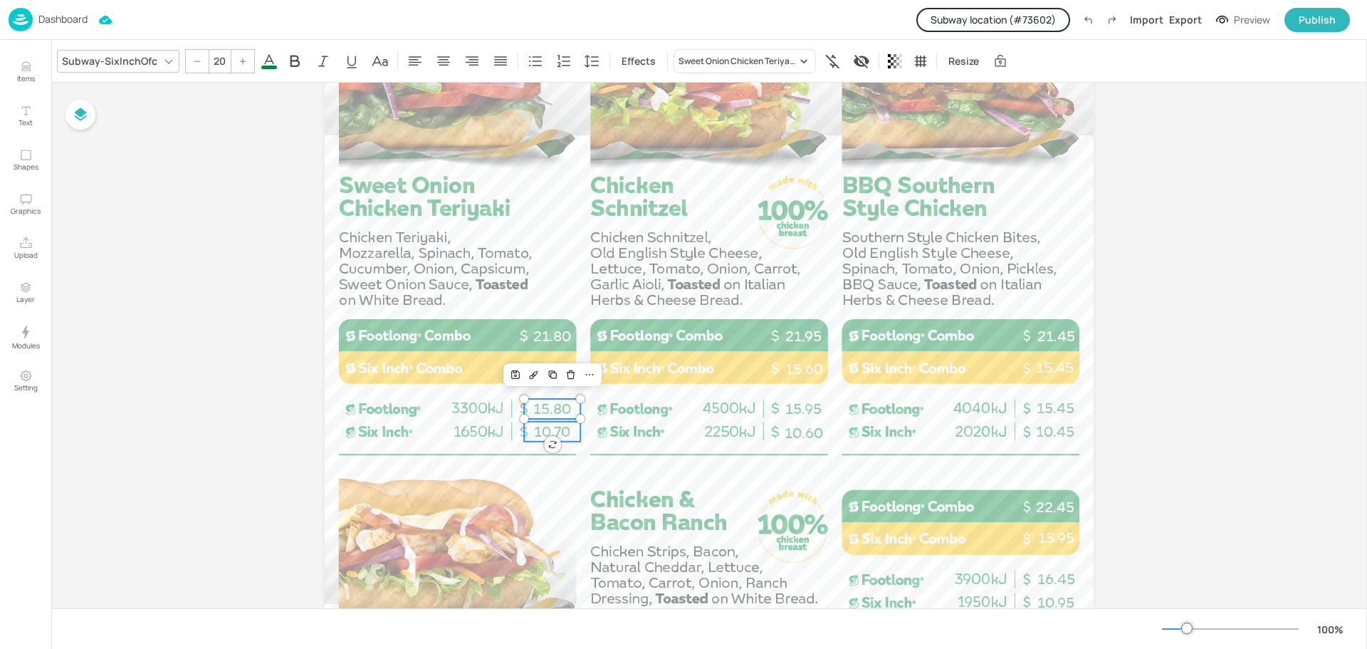
click at [570, 437] on p "10.70" at bounding box center [552, 432] width 56 height 20
click at [804, 408] on span "15.95" at bounding box center [804, 408] width 36 height 17
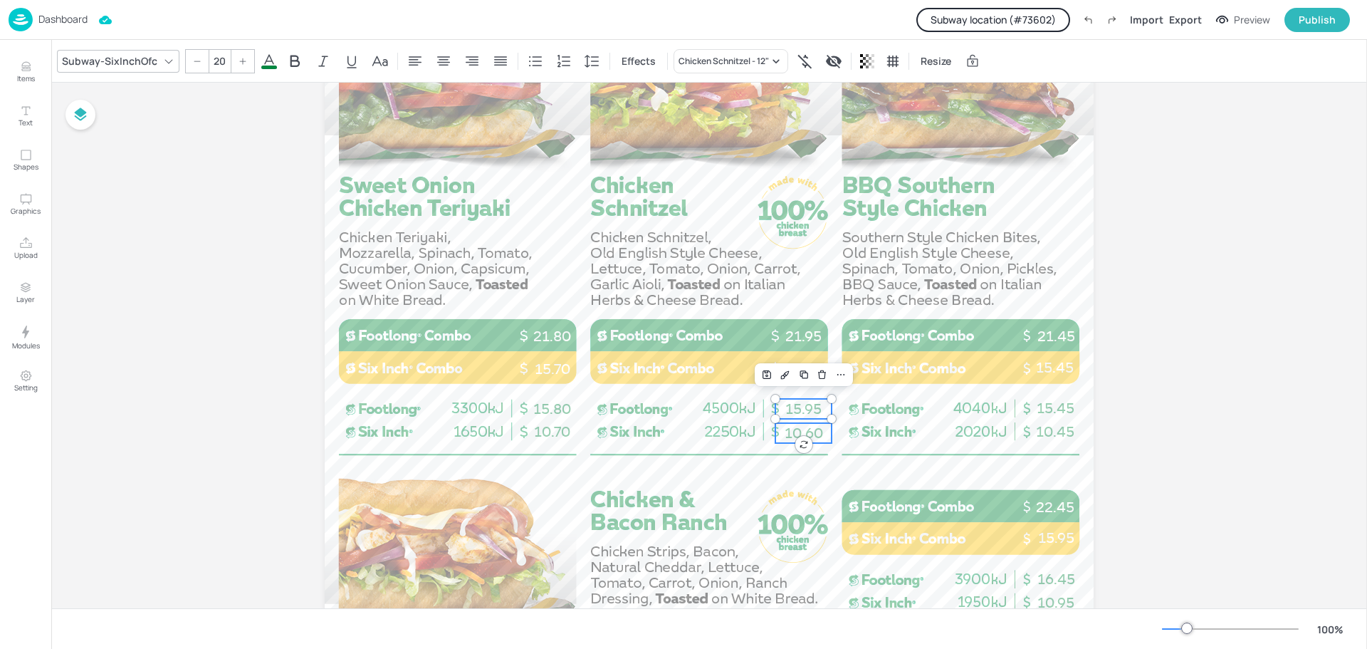
click at [813, 430] on span "10.60" at bounding box center [804, 432] width 38 height 17
click at [1040, 407] on span "15.45" at bounding box center [1056, 408] width 38 height 17
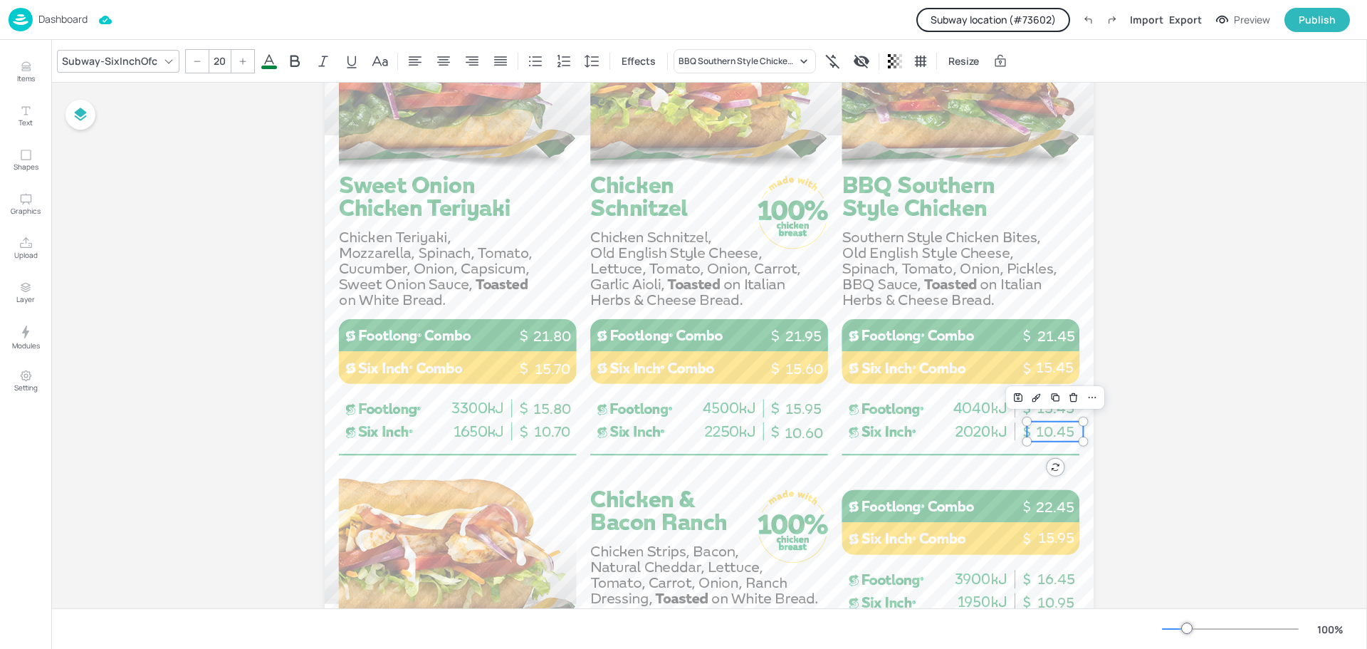
click at [1060, 431] on span "10.45" at bounding box center [1055, 431] width 38 height 17
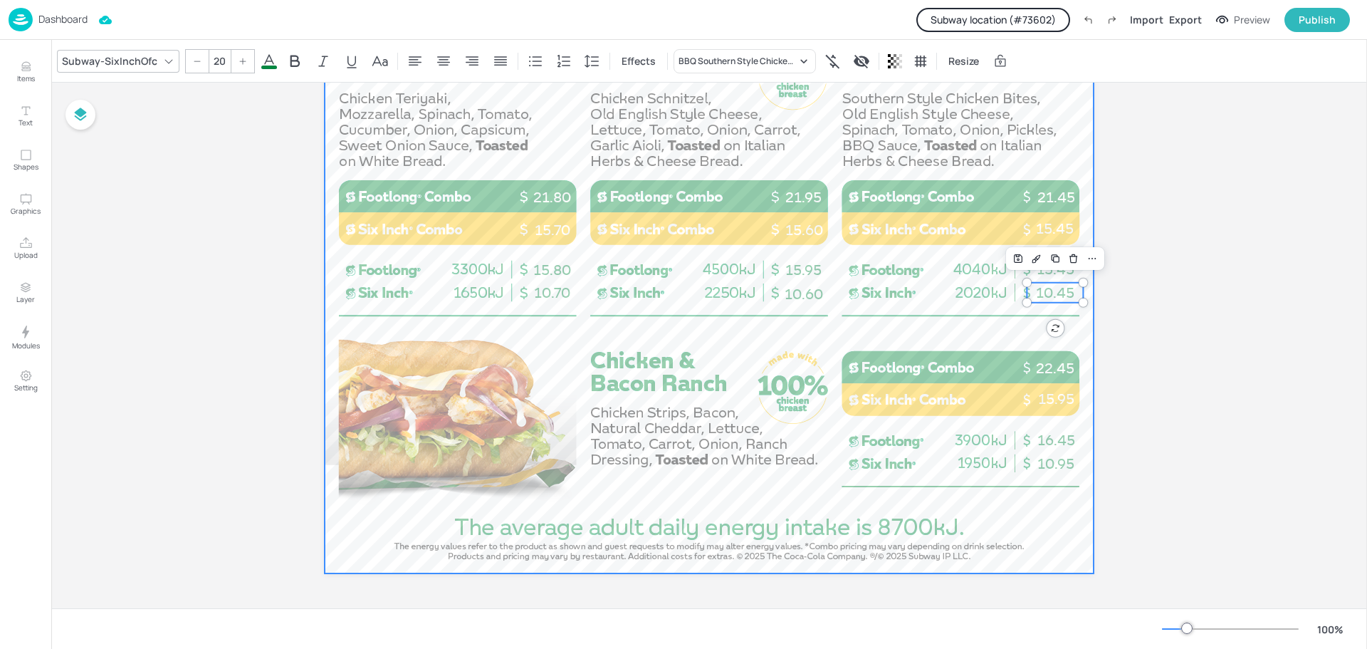
scroll to position [923, 0]
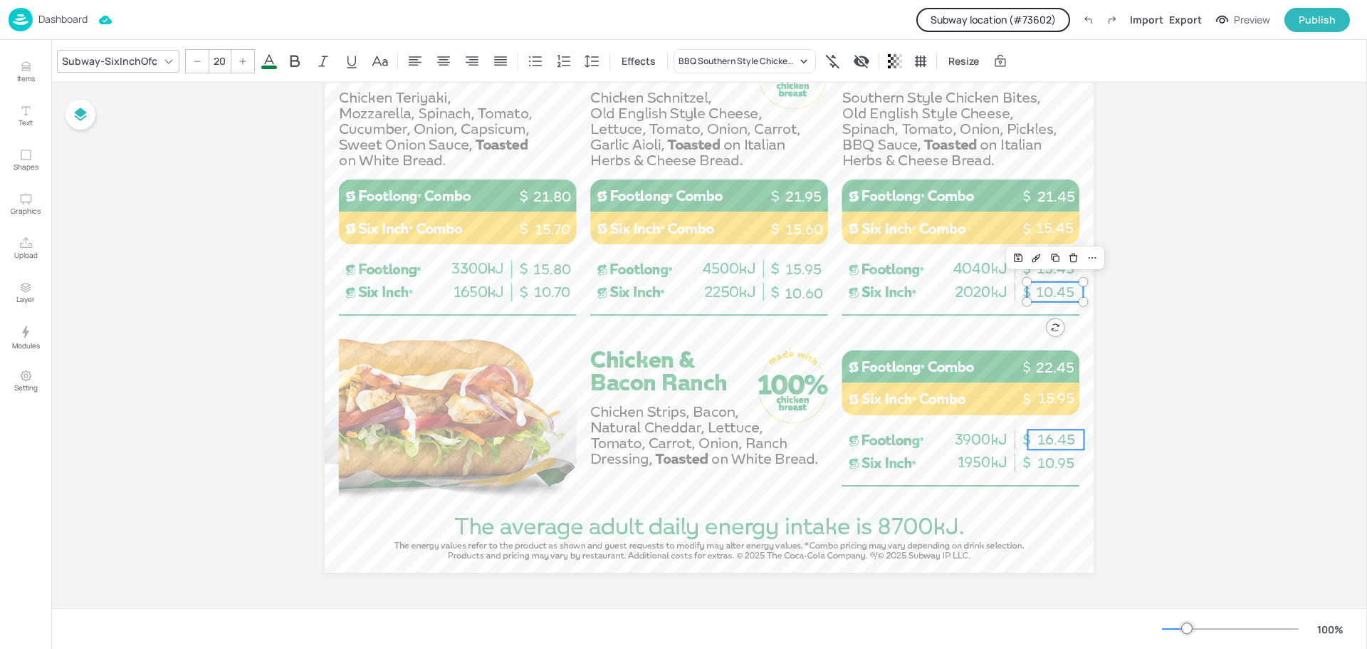
click at [1043, 432] on span "16.45" at bounding box center [1057, 439] width 38 height 17
type input "20"
click at [1074, 470] on p "10.95" at bounding box center [1056, 463] width 56 height 20
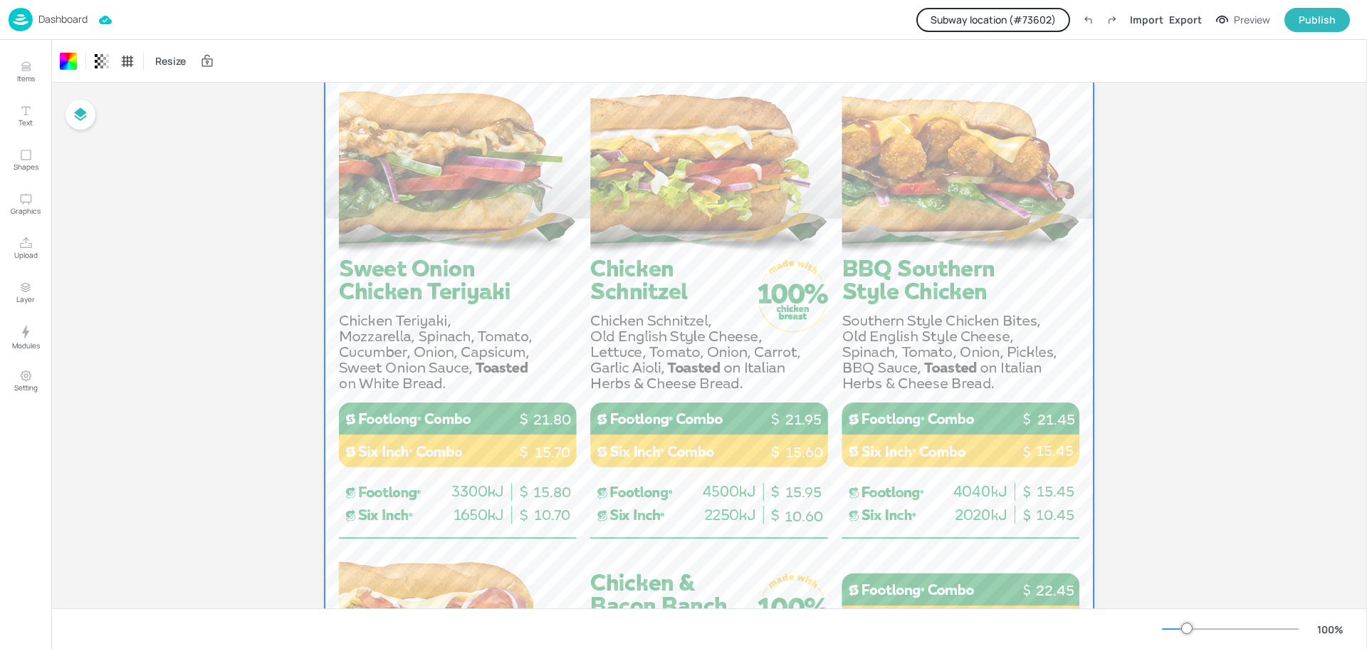
scroll to position [712, 0]
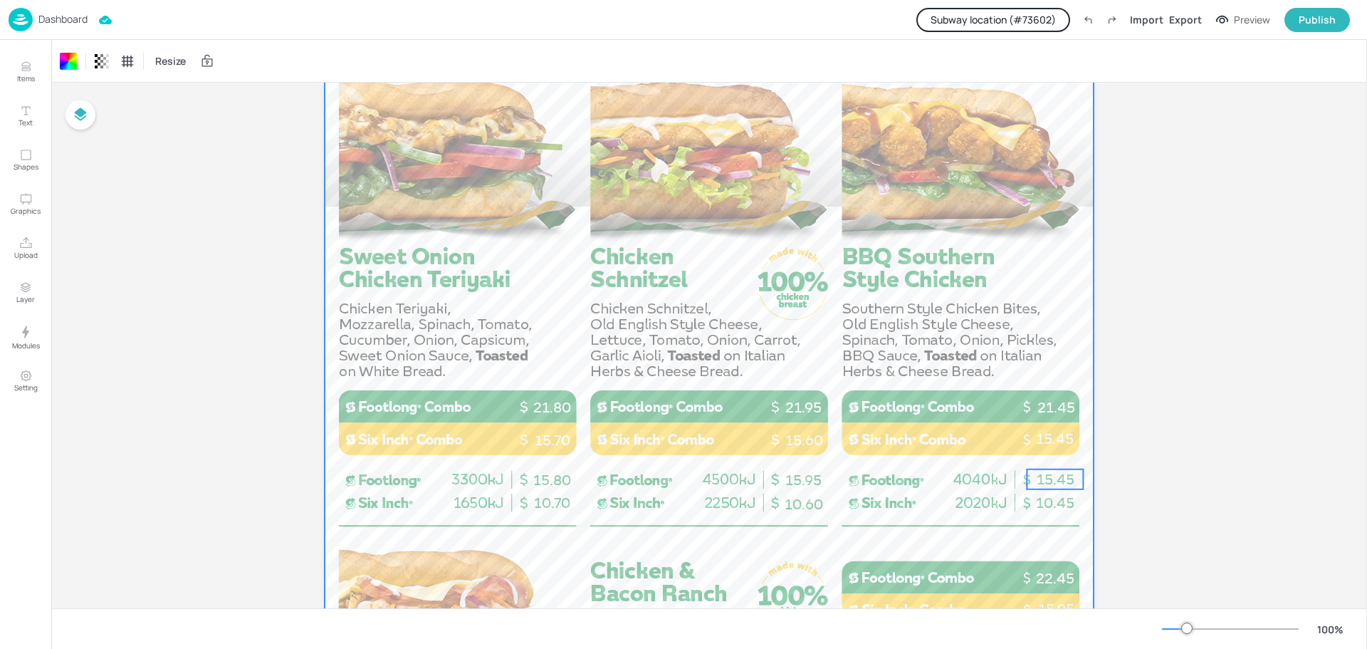
click at [1045, 474] on span "15.45" at bounding box center [1056, 479] width 38 height 17
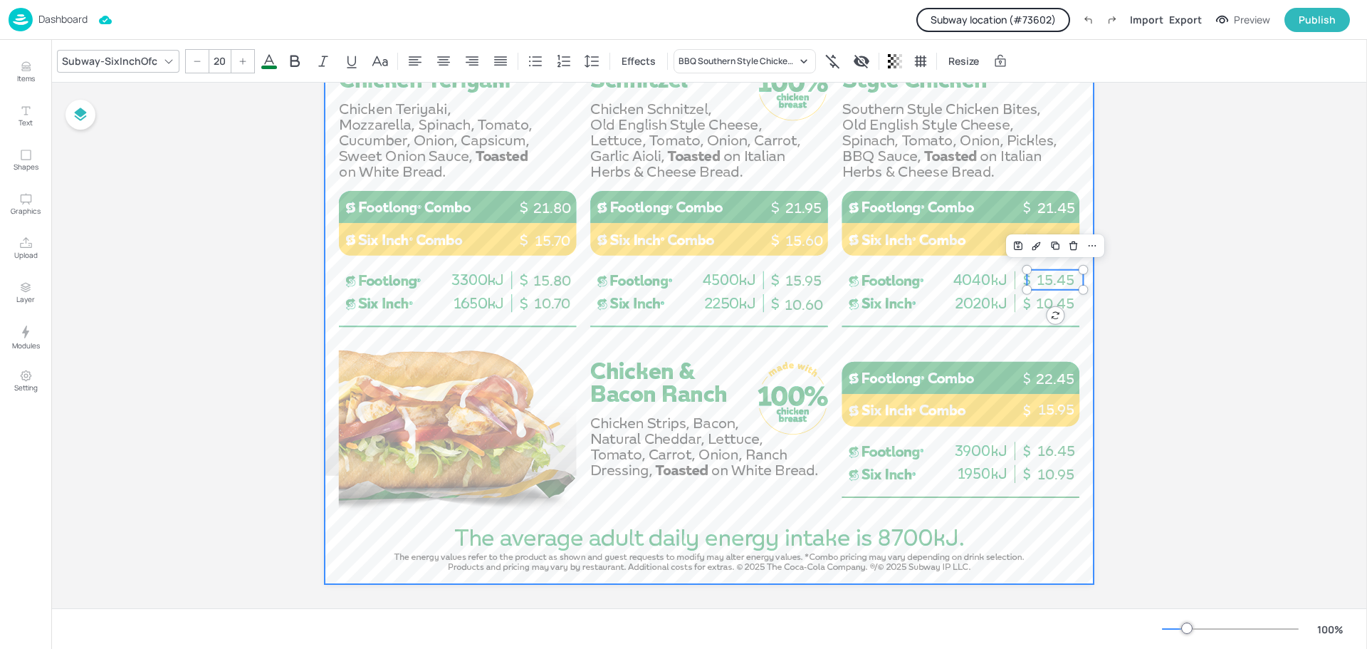
scroll to position [923, 0]
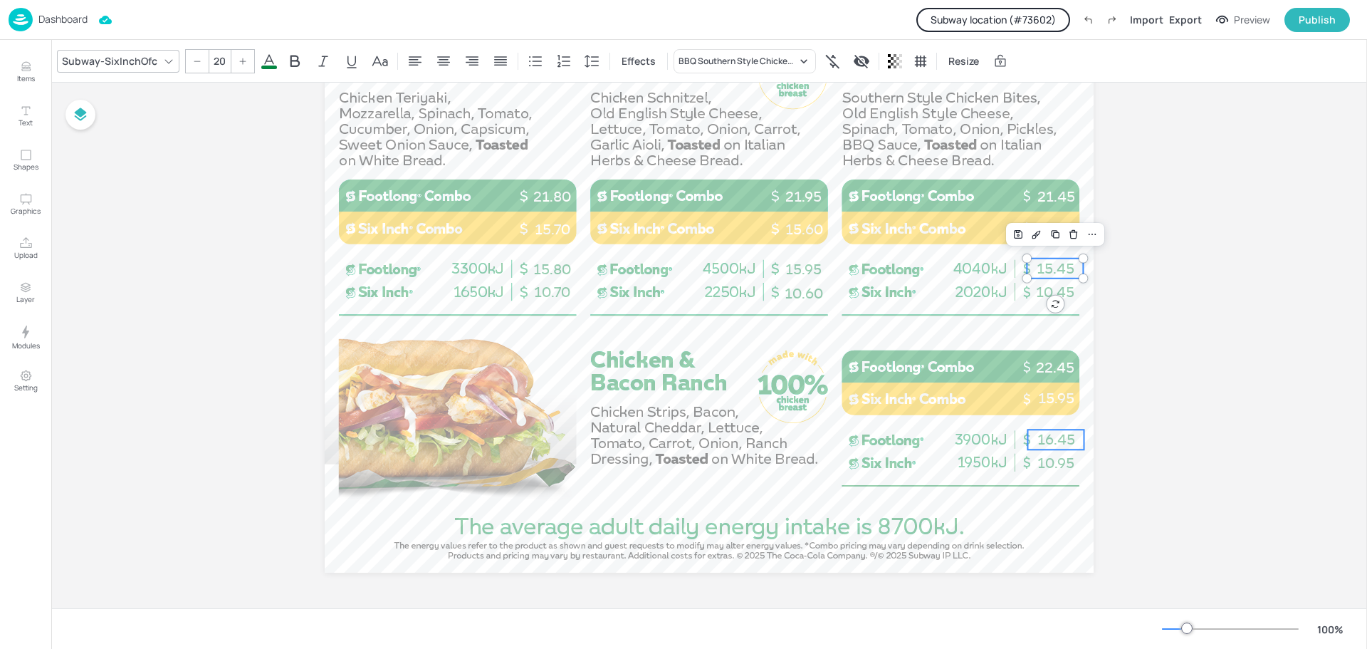
click at [1065, 442] on span "16.45" at bounding box center [1057, 439] width 38 height 17
type input "20"
click at [1055, 461] on span "10.95" at bounding box center [1056, 462] width 37 height 17
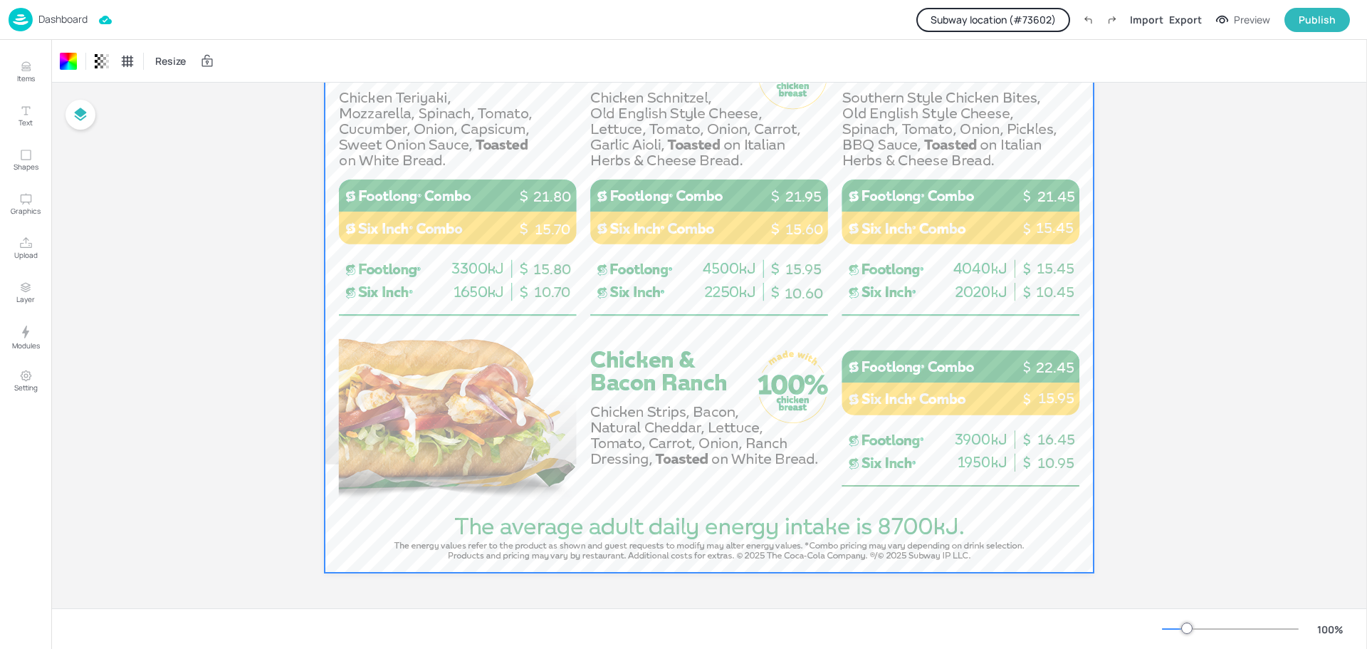
click at [61, 20] on p "Dashboard" at bounding box center [62, 19] width 49 height 10
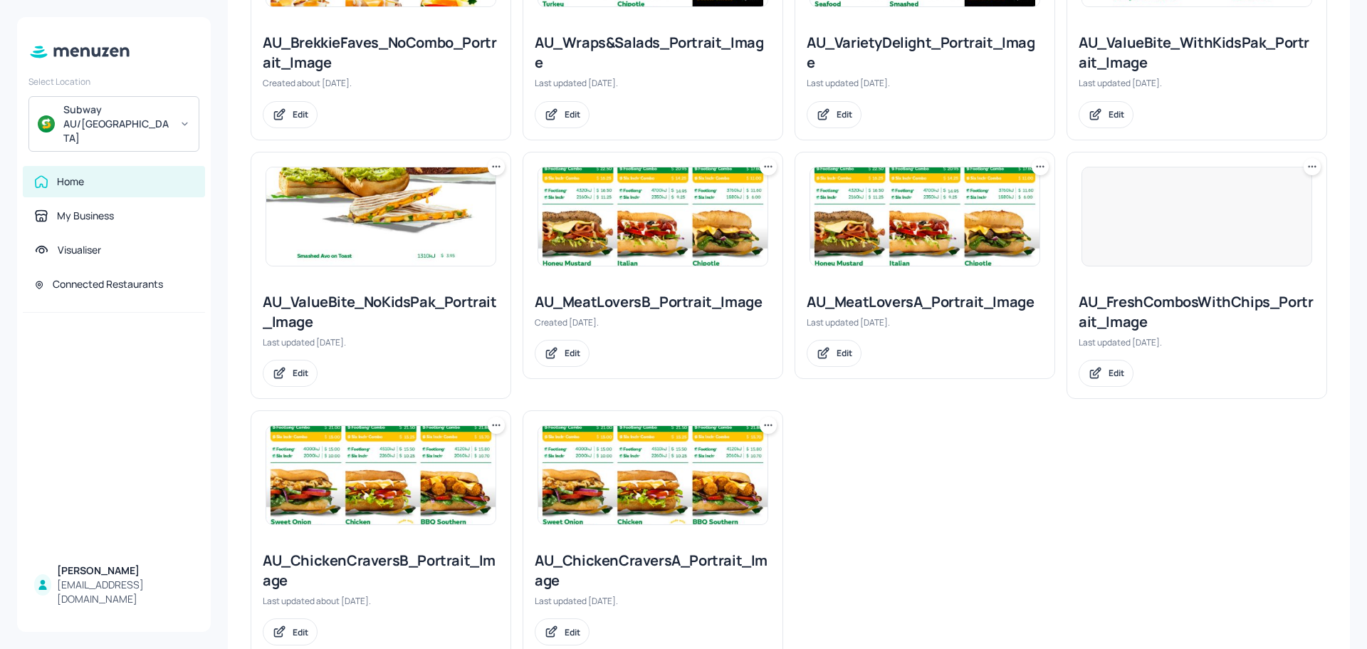
scroll to position [813, 0]
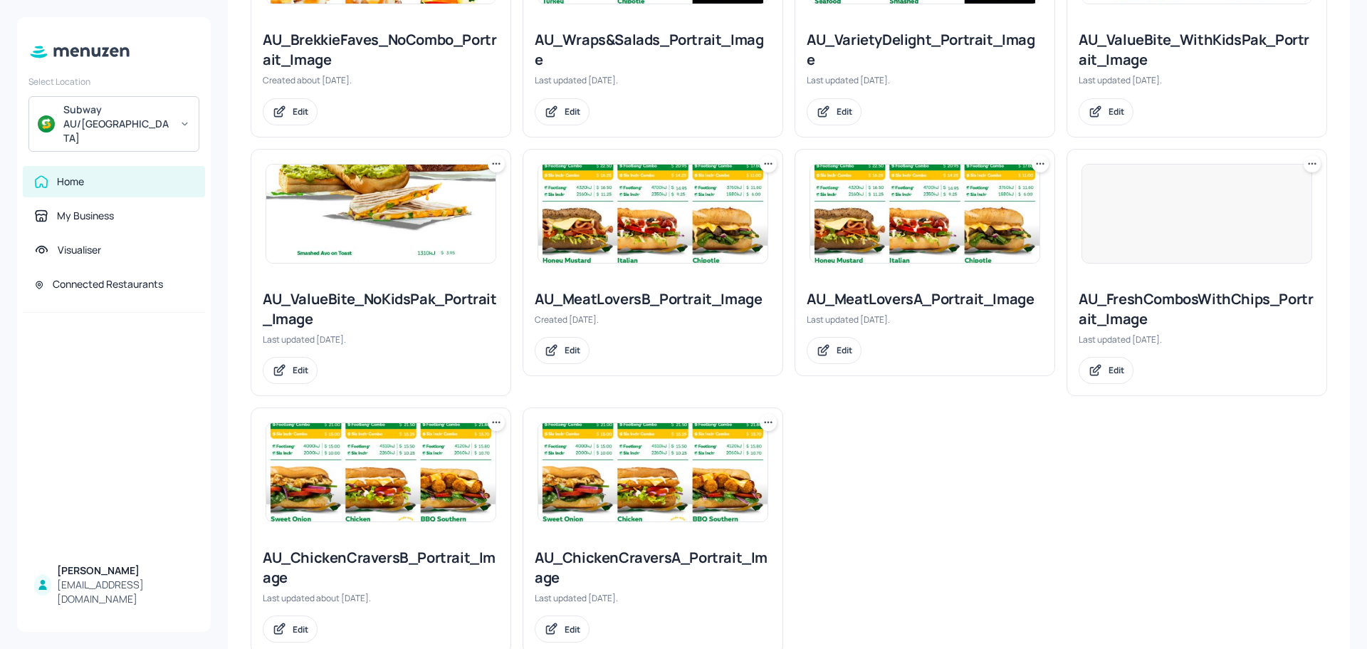
click at [404, 452] on img at bounding box center [380, 472] width 229 height 98
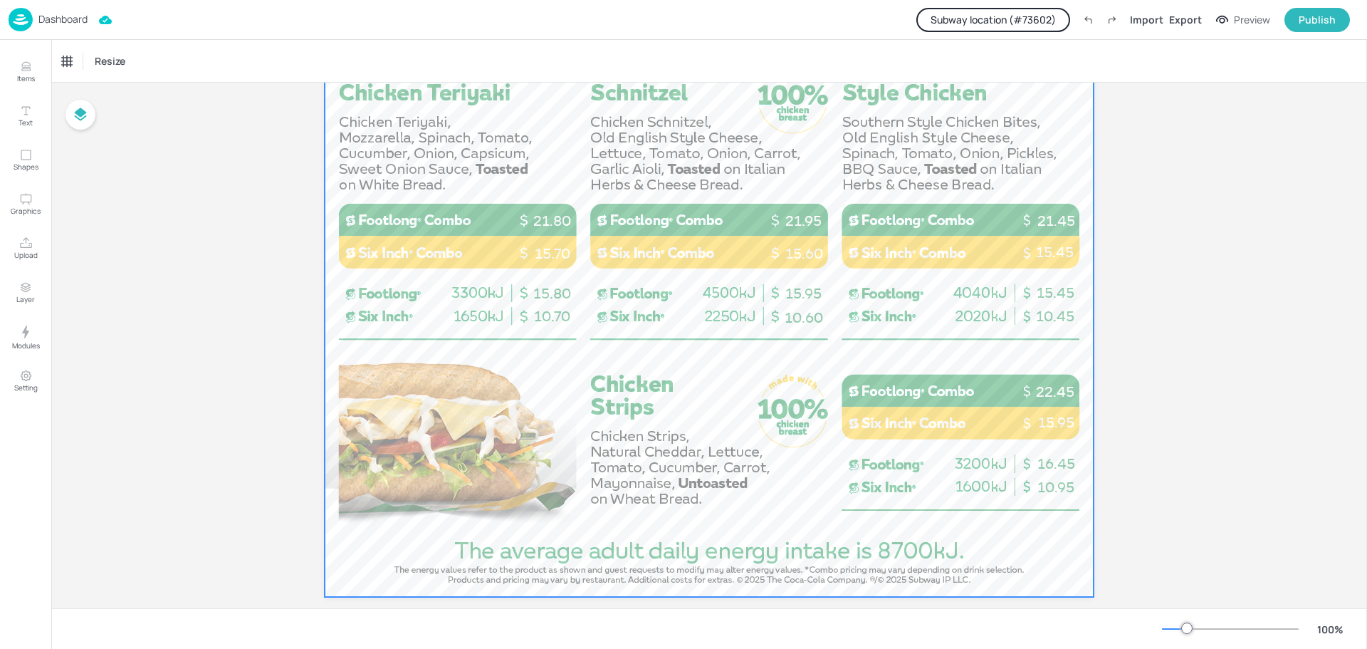
scroll to position [923, 0]
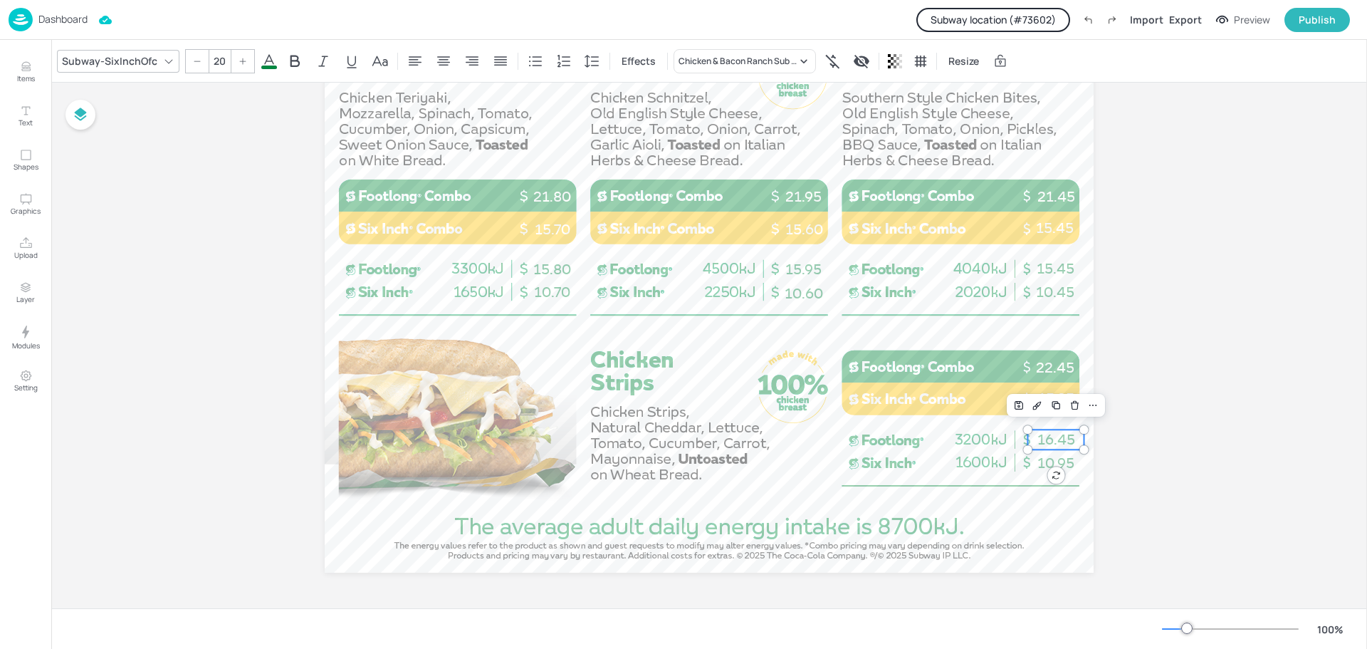
click at [1055, 437] on span "16.45" at bounding box center [1057, 439] width 38 height 17
type input "20"
click at [1038, 459] on span "10.95" at bounding box center [1056, 462] width 37 height 17
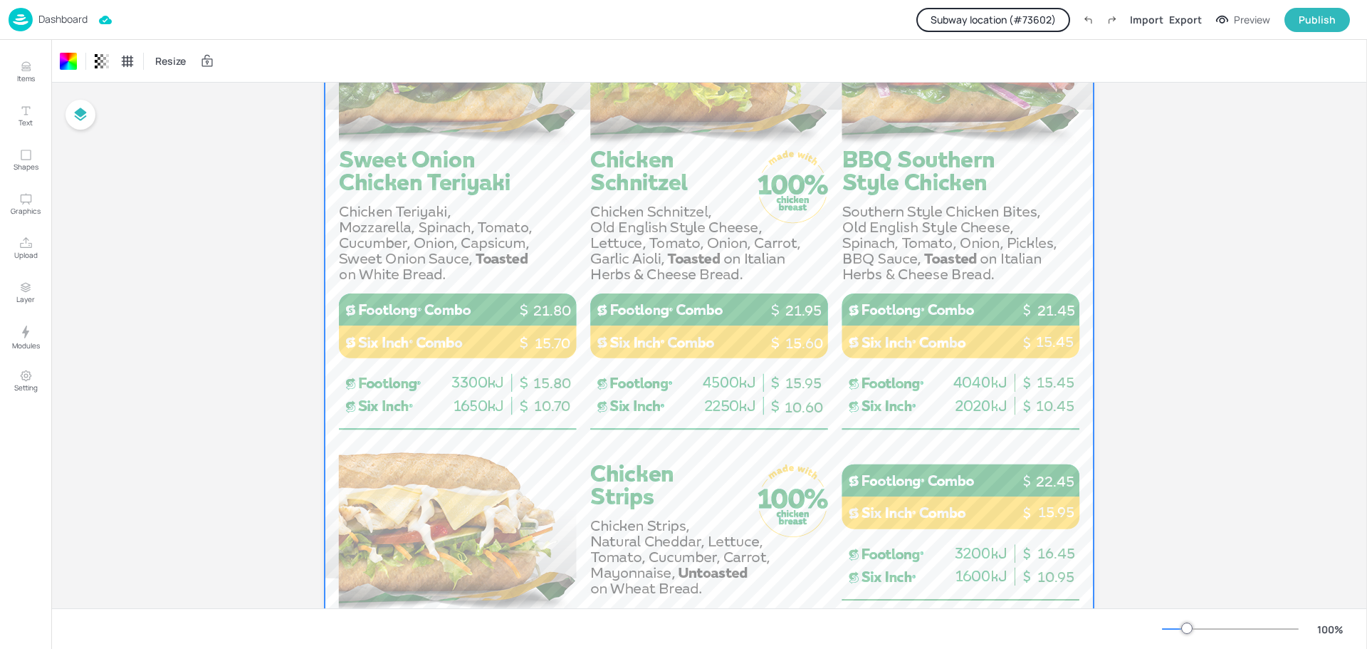
scroll to position [852, 0]
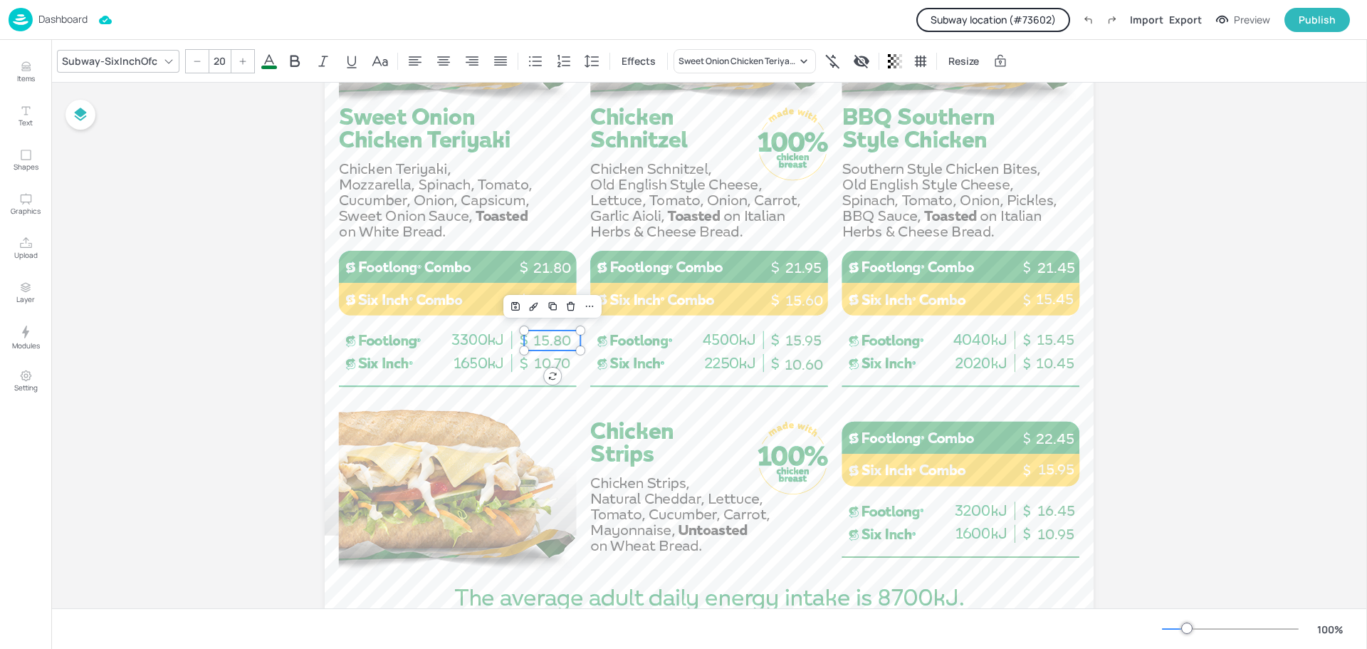
click at [546, 343] on span "15.80" at bounding box center [552, 340] width 38 height 17
click at [1054, 509] on span "16.45" at bounding box center [1057, 510] width 38 height 17
type input "20"
click at [1062, 442] on p "22.45" at bounding box center [1055, 439] width 56 height 20
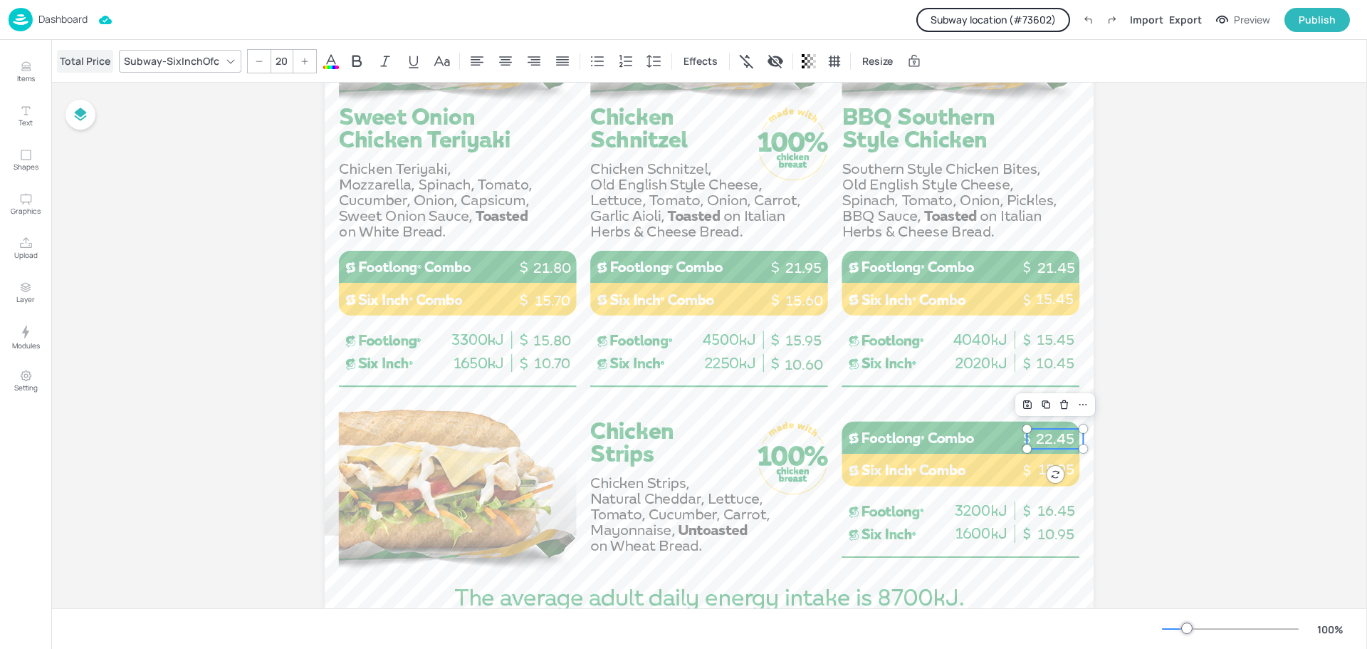
click at [73, 69] on div "Total Price" at bounding box center [85, 61] width 56 height 23
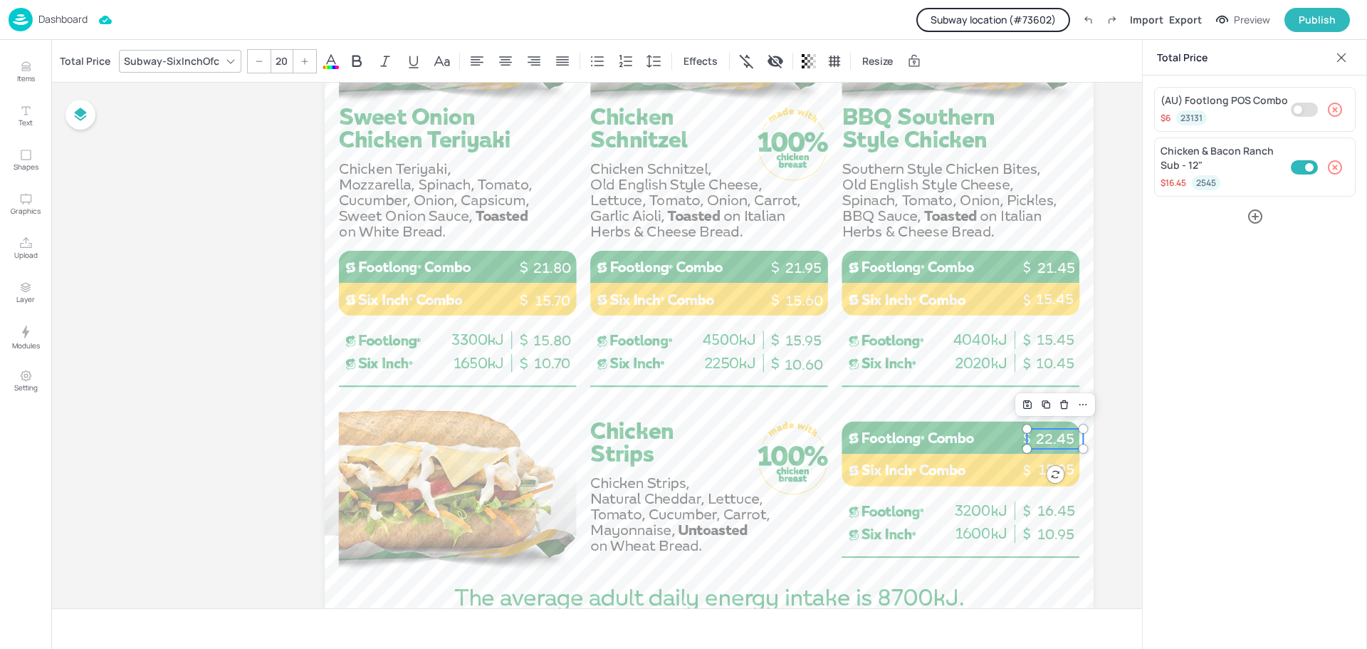
click at [1339, 57] on icon at bounding box center [1342, 58] width 14 height 14
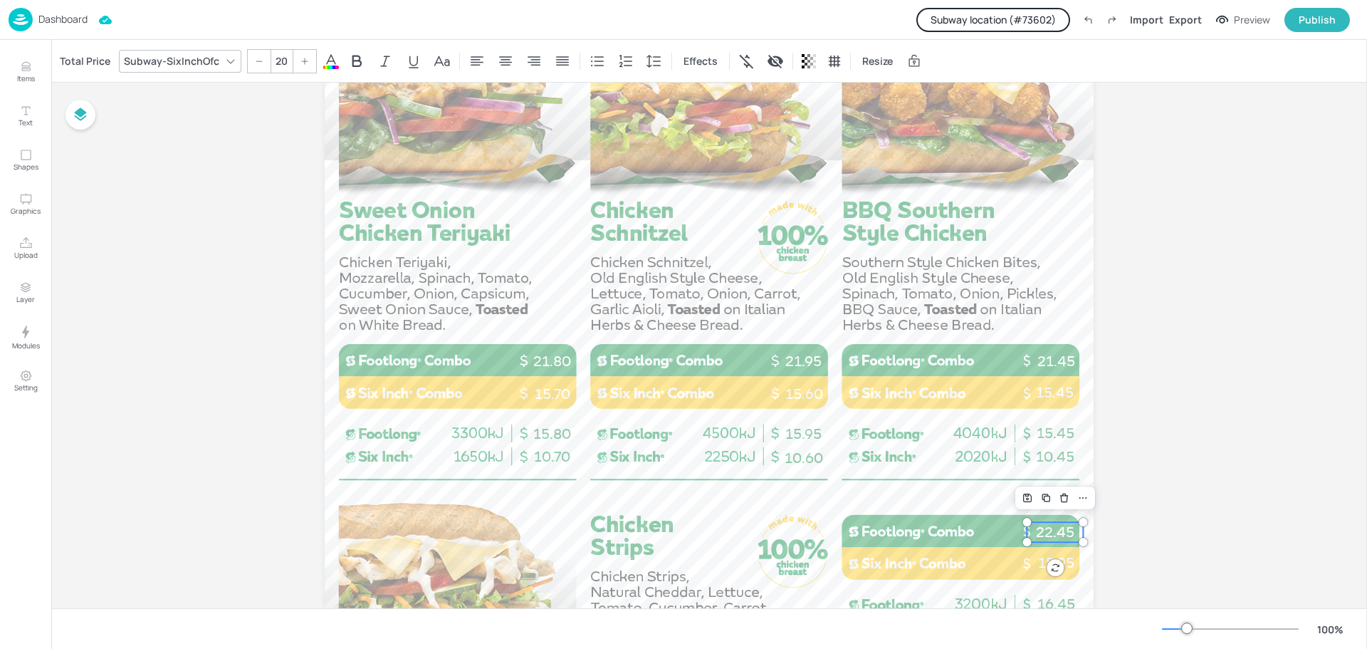
scroll to position [781, 0]
